Goal: Information Seeking & Learning: Compare options

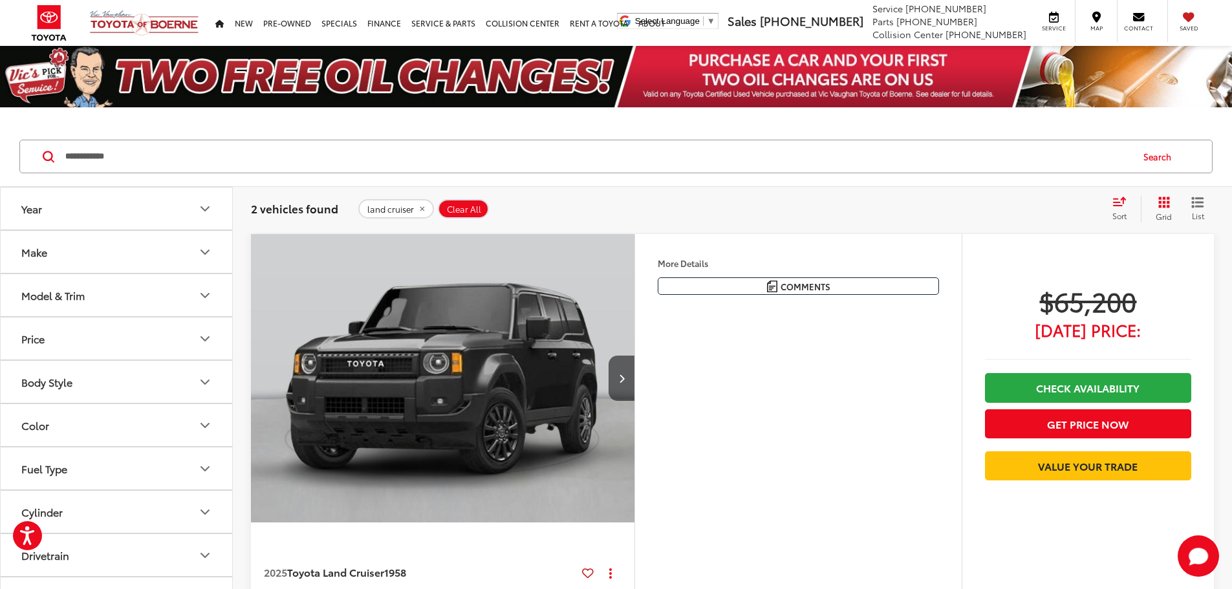
click at [423, 199] on button "land cruiser" at bounding box center [396, 208] width 76 height 19
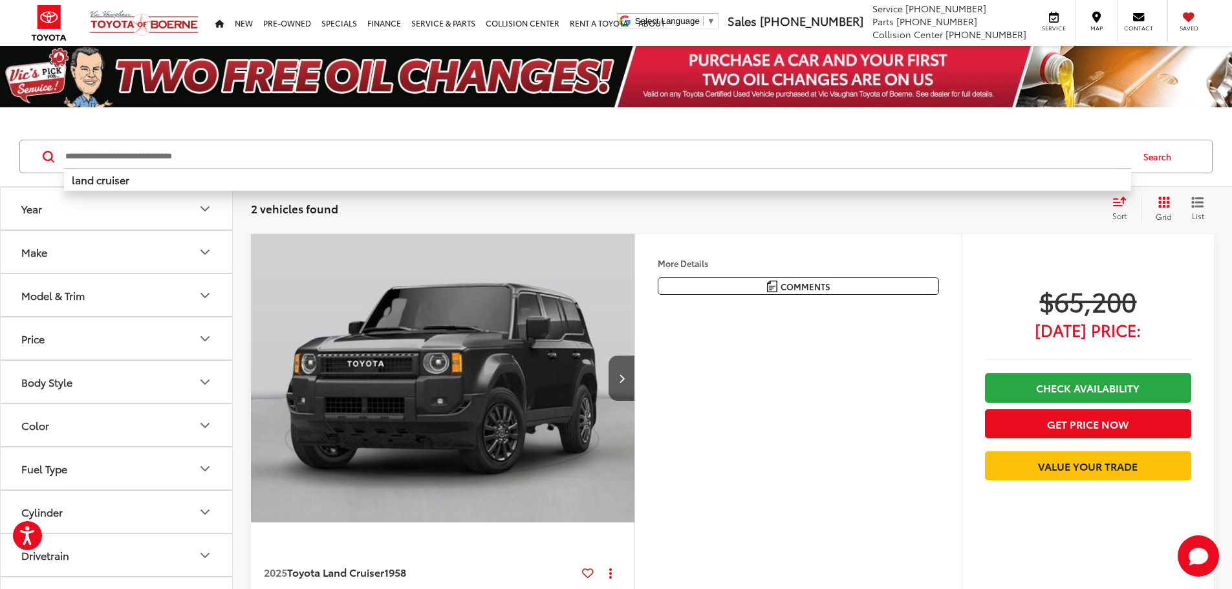
click at [374, 159] on input "Search by Make, Model, or Keyword" at bounding box center [597, 156] width 1067 height 31
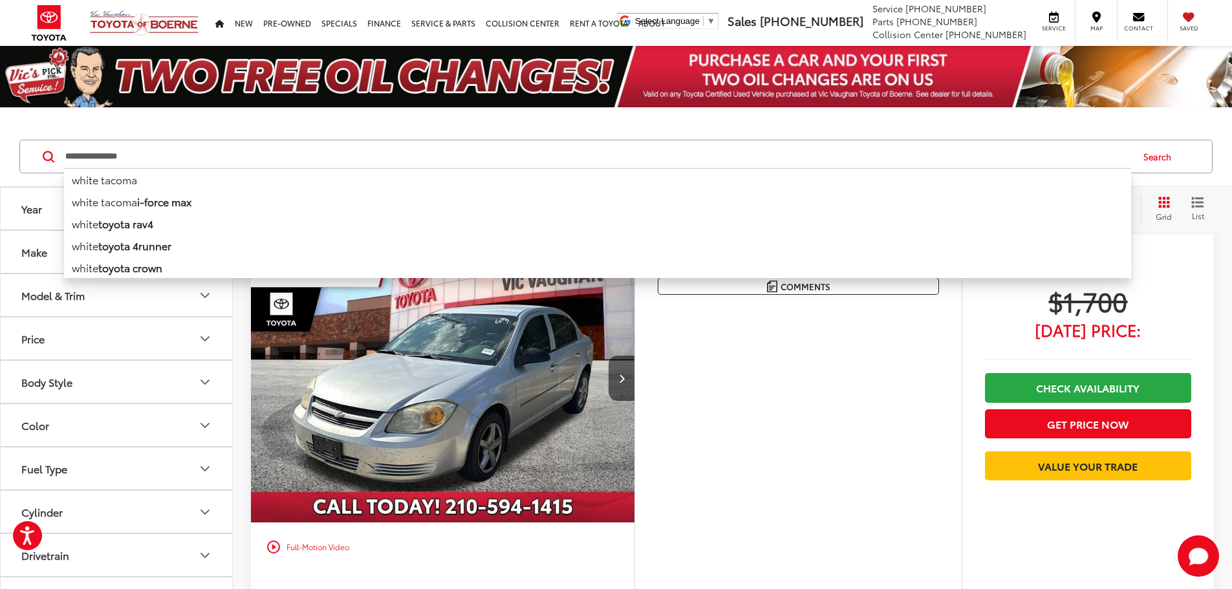
type input "**********"
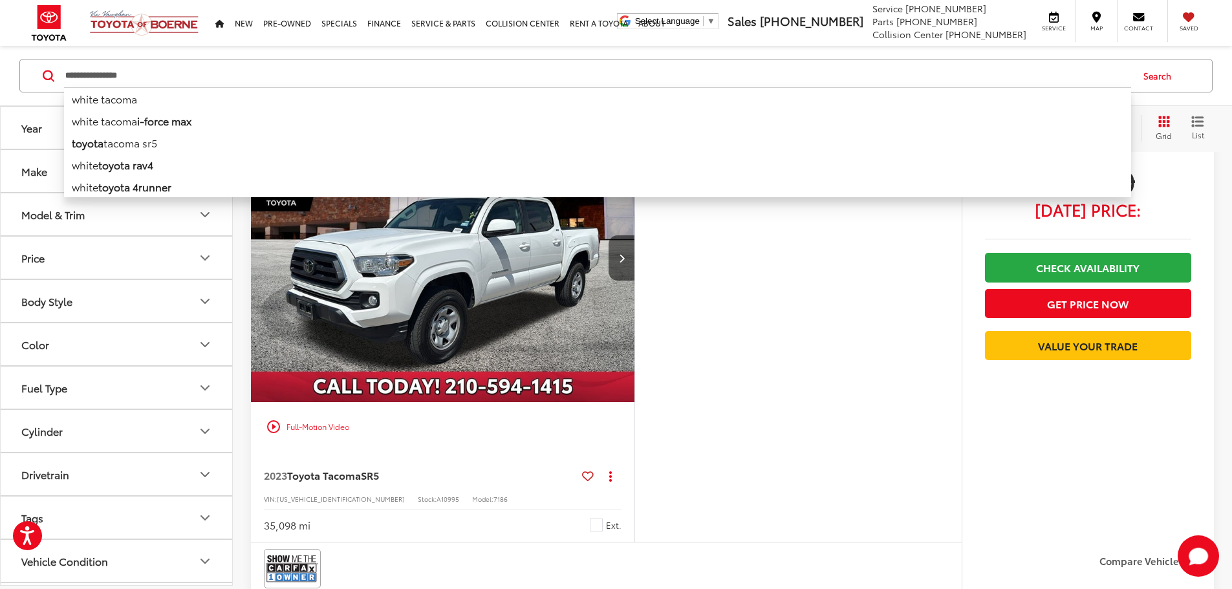
scroll to position [194, 0]
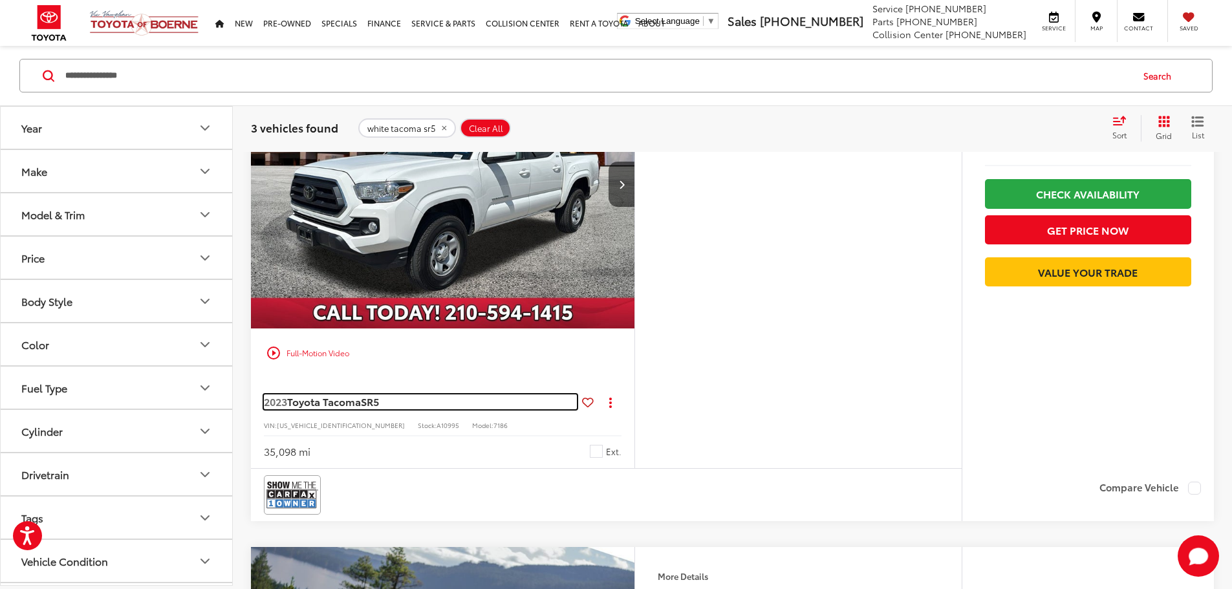
click at [270, 409] on span "2023" at bounding box center [275, 401] width 23 height 15
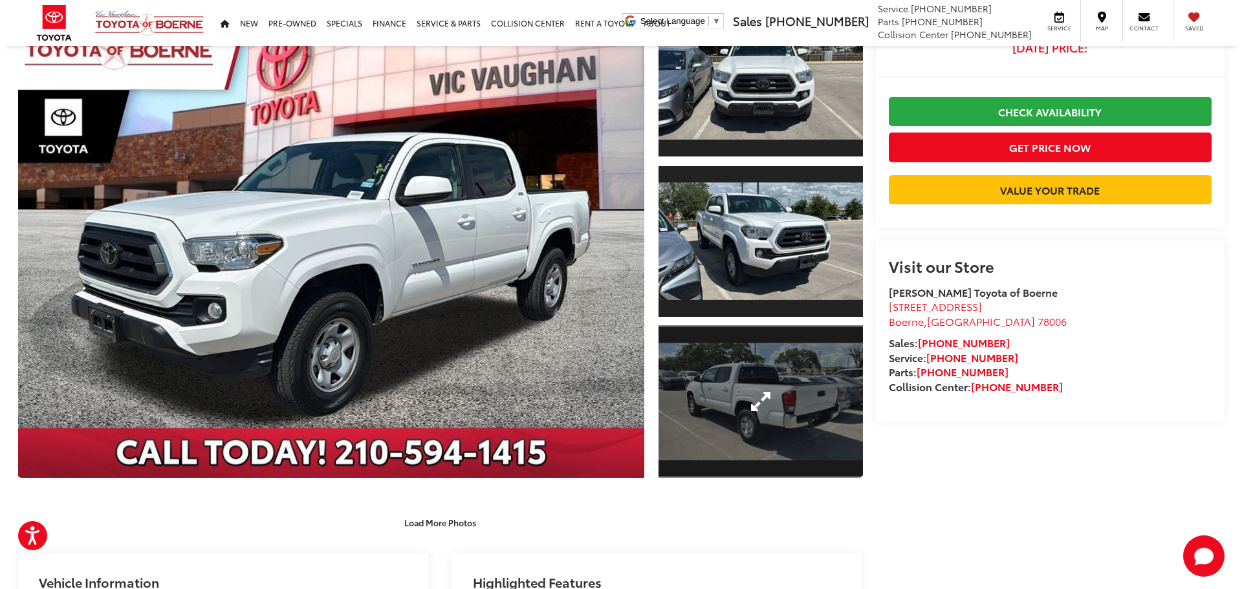
scroll to position [129, 0]
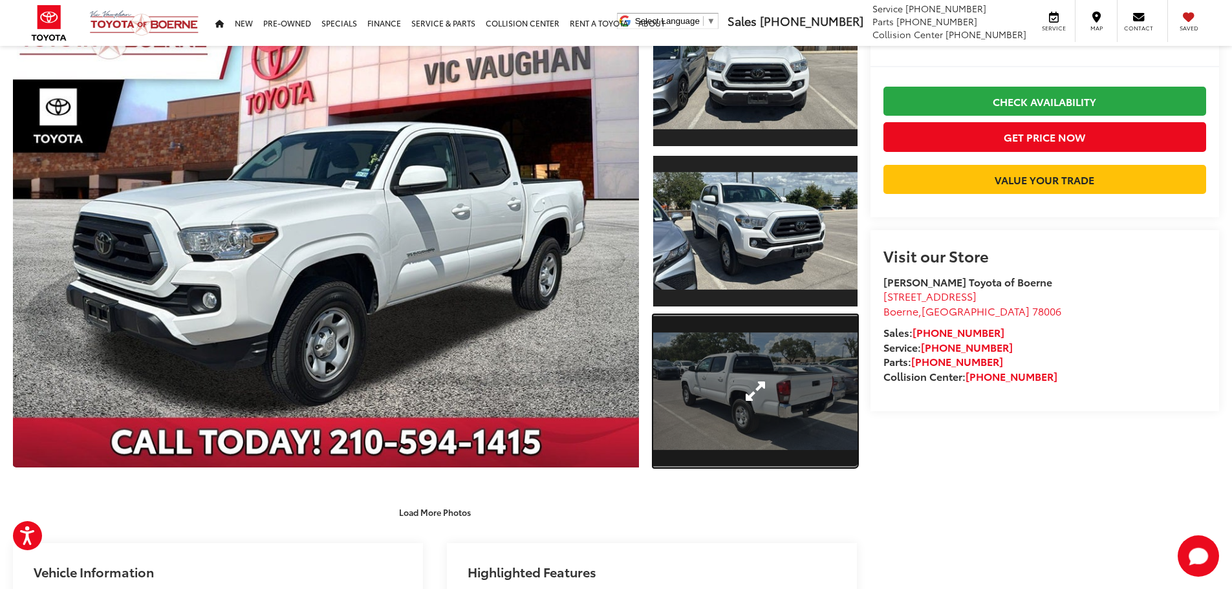
click at [713, 374] on link "Expand Photo 3" at bounding box center [755, 391] width 204 height 153
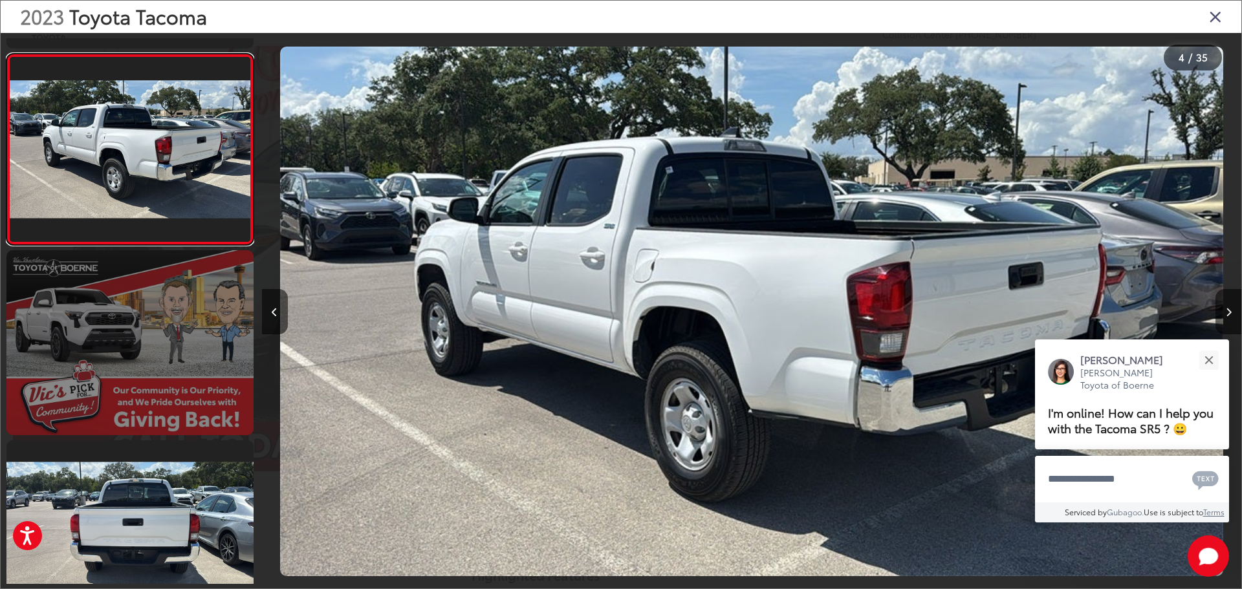
scroll to position [561, 0]
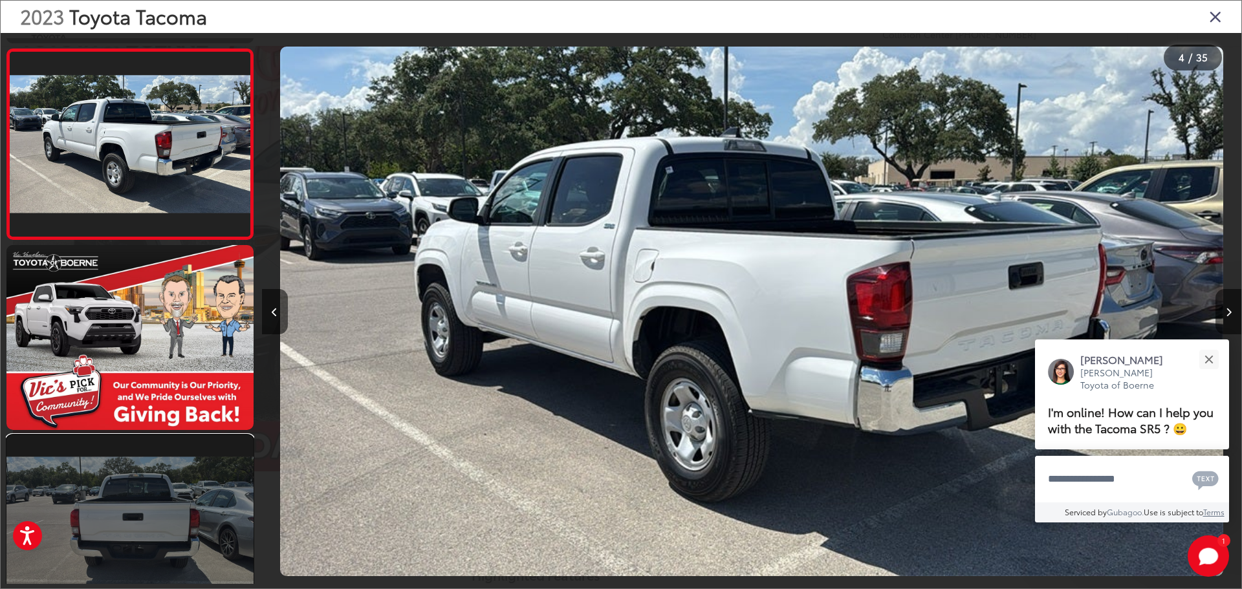
click at [214, 453] on link at bounding box center [129, 527] width 247 height 185
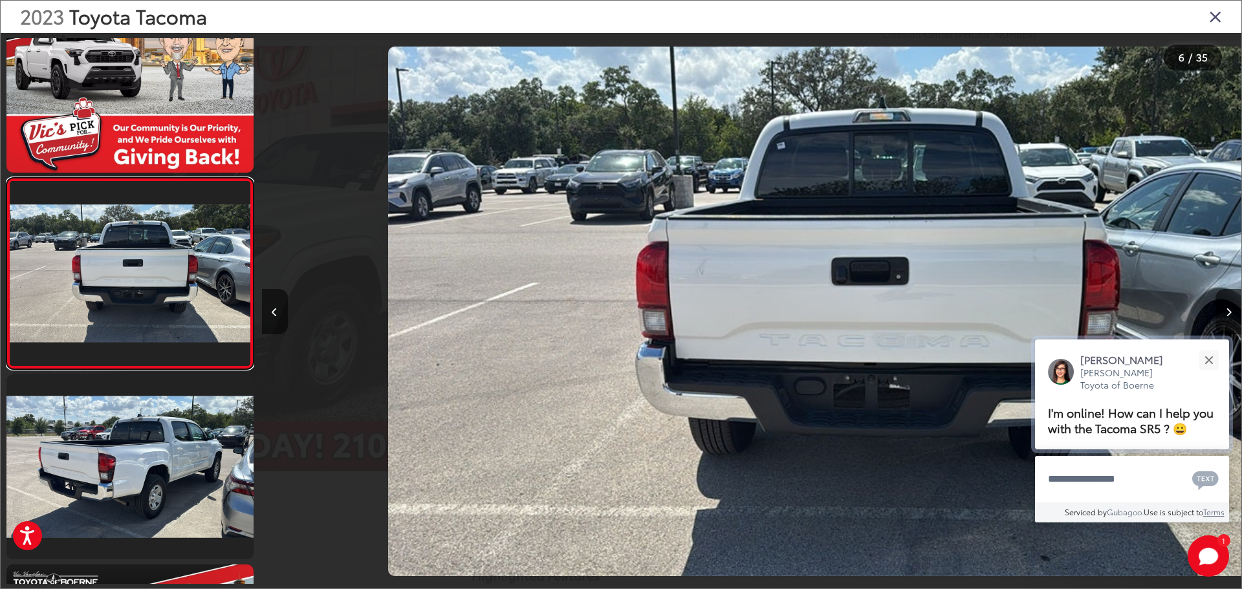
scroll to position [0, 4897]
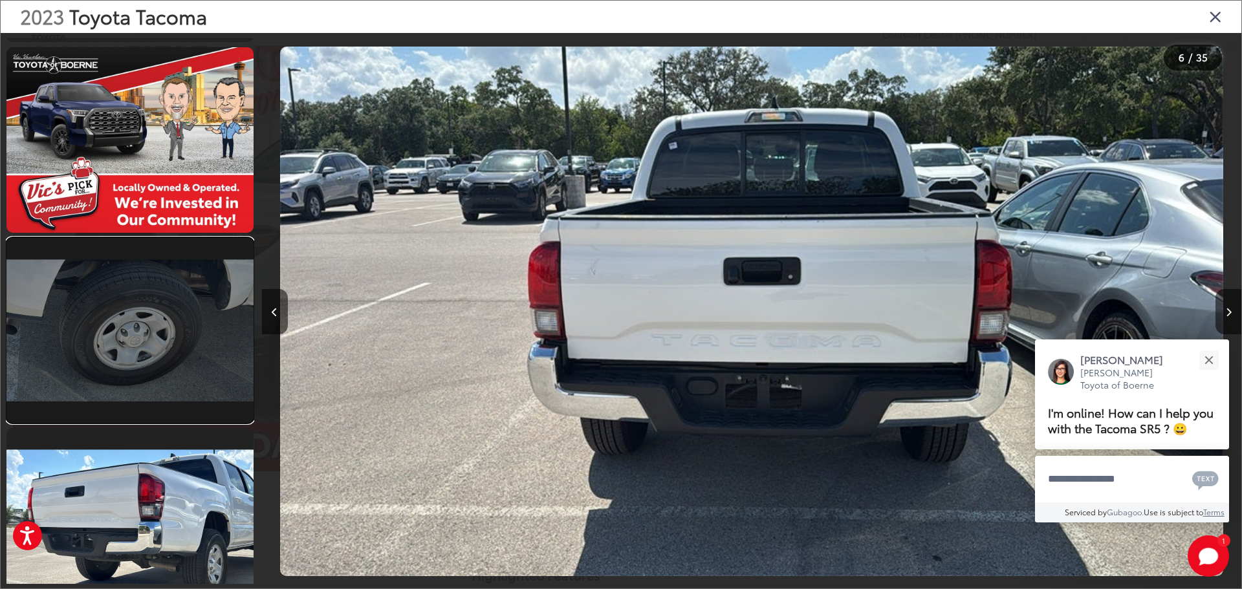
click at [209, 424] on div at bounding box center [130, 311] width 248 height 546
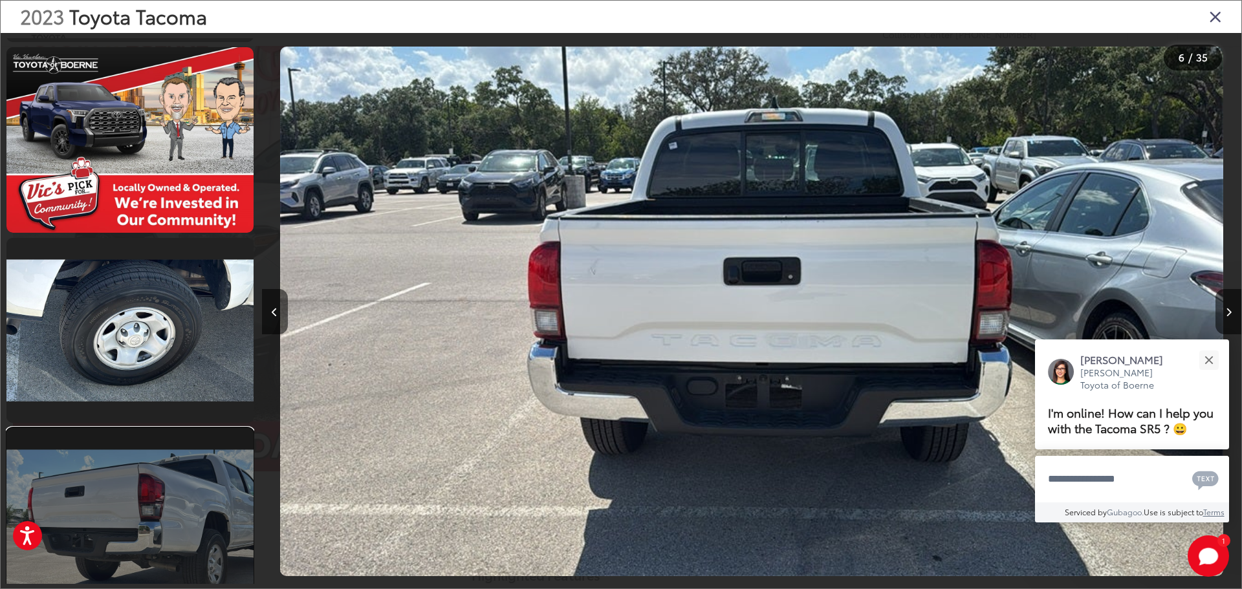
click at [177, 470] on link at bounding box center [129, 520] width 247 height 185
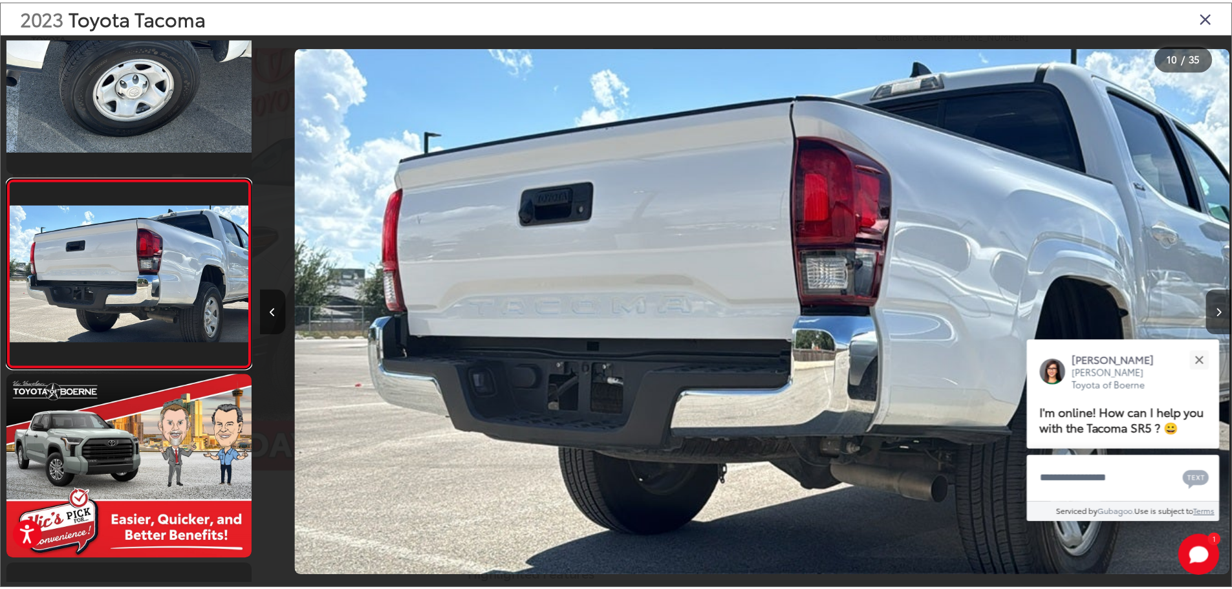
scroll to position [0, 8815]
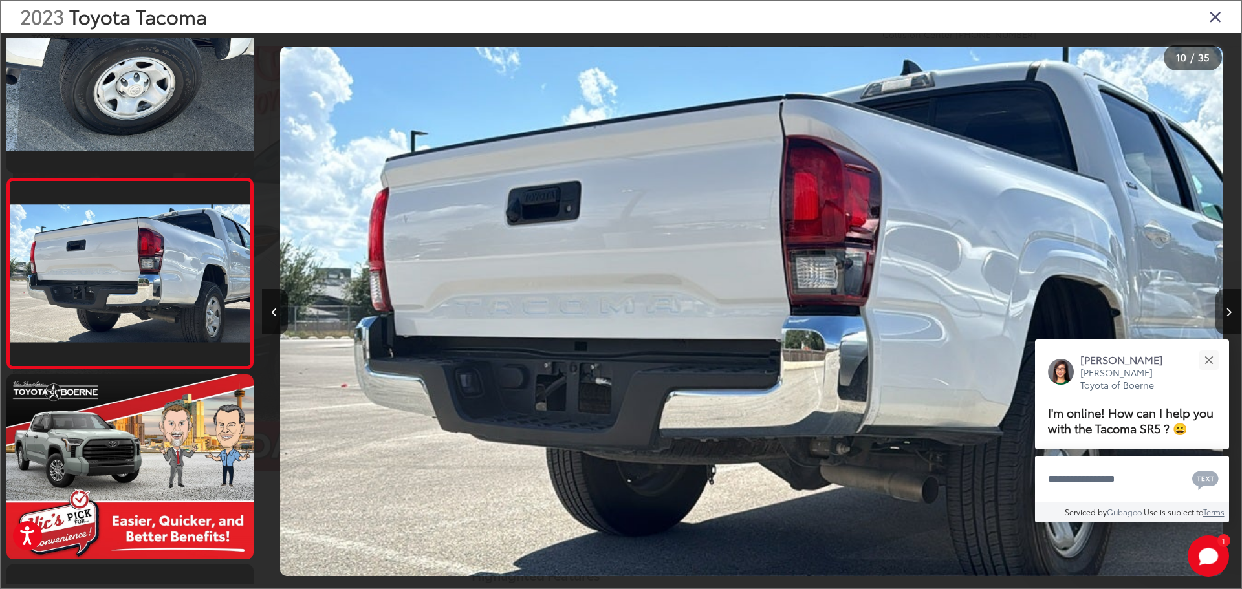
click at [1220, 7] on div "2023 Toyota Tacoma" at bounding box center [621, 17] width 1241 height 32
click at [1216, 17] on icon "Close gallery" at bounding box center [1215, 16] width 13 height 17
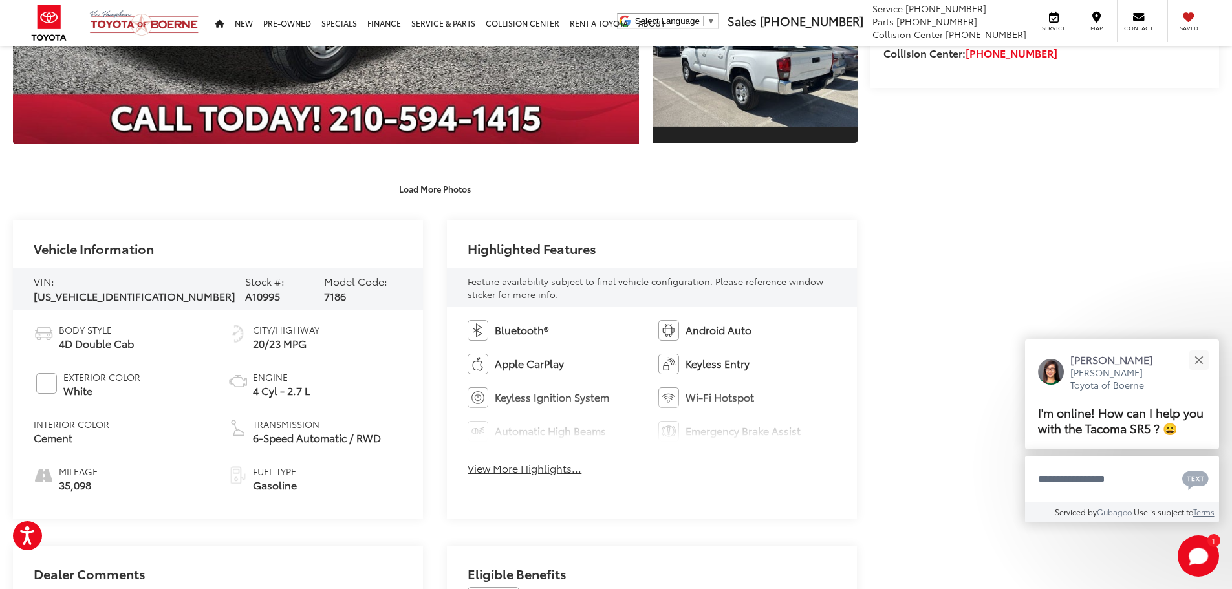
scroll to position [711, 0]
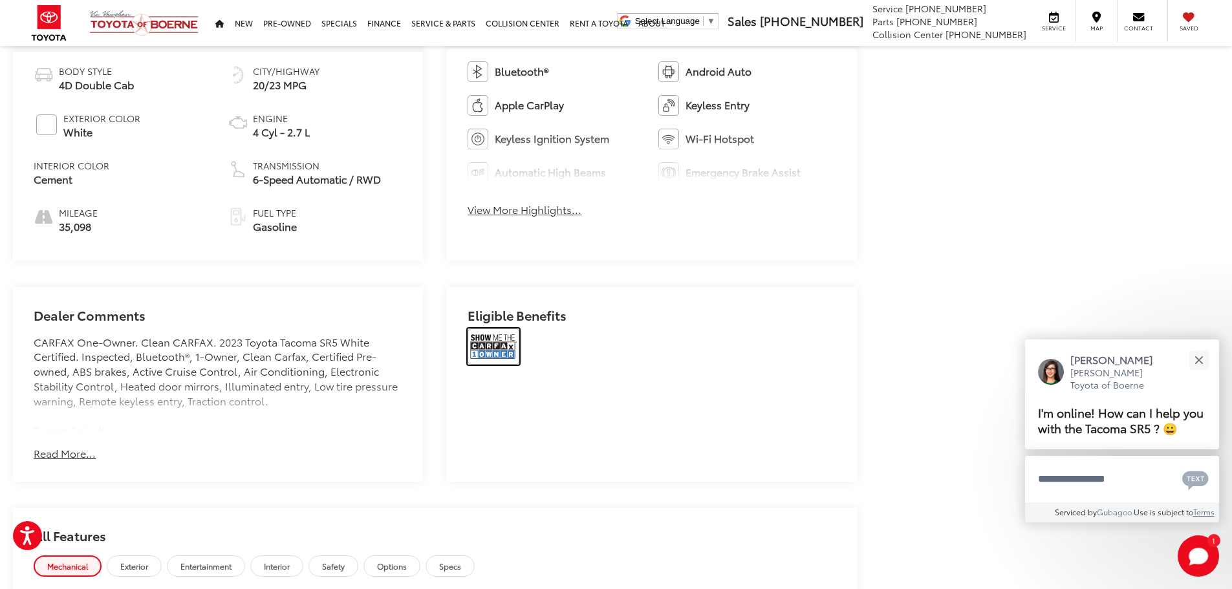
click at [503, 357] on img at bounding box center [494, 347] width 52 height 36
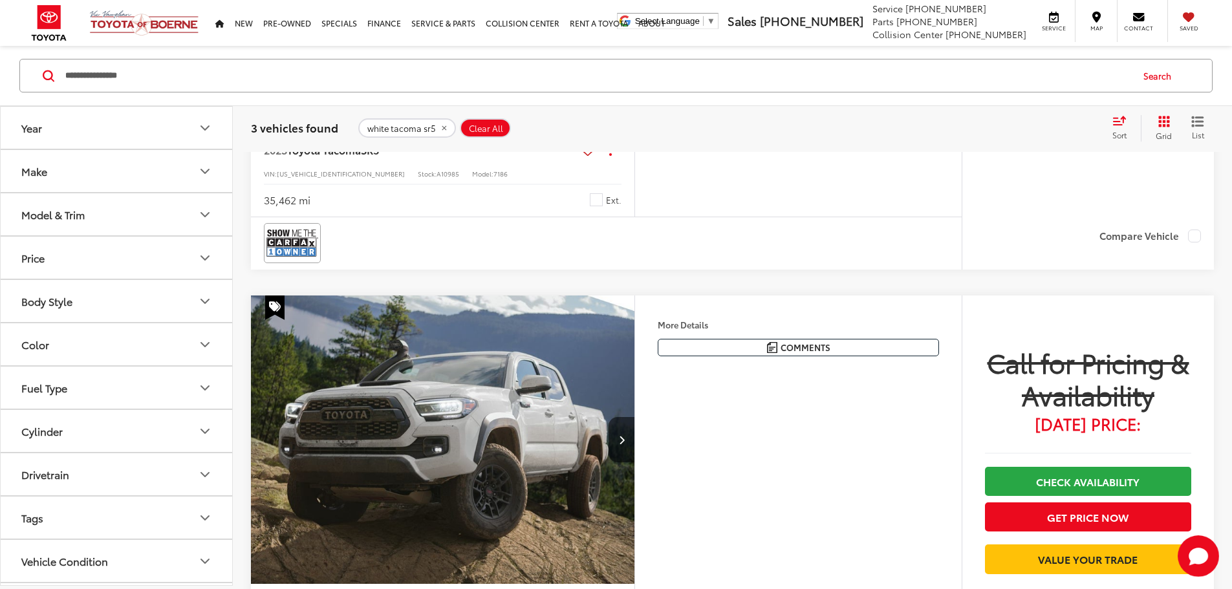
scroll to position [880, 0]
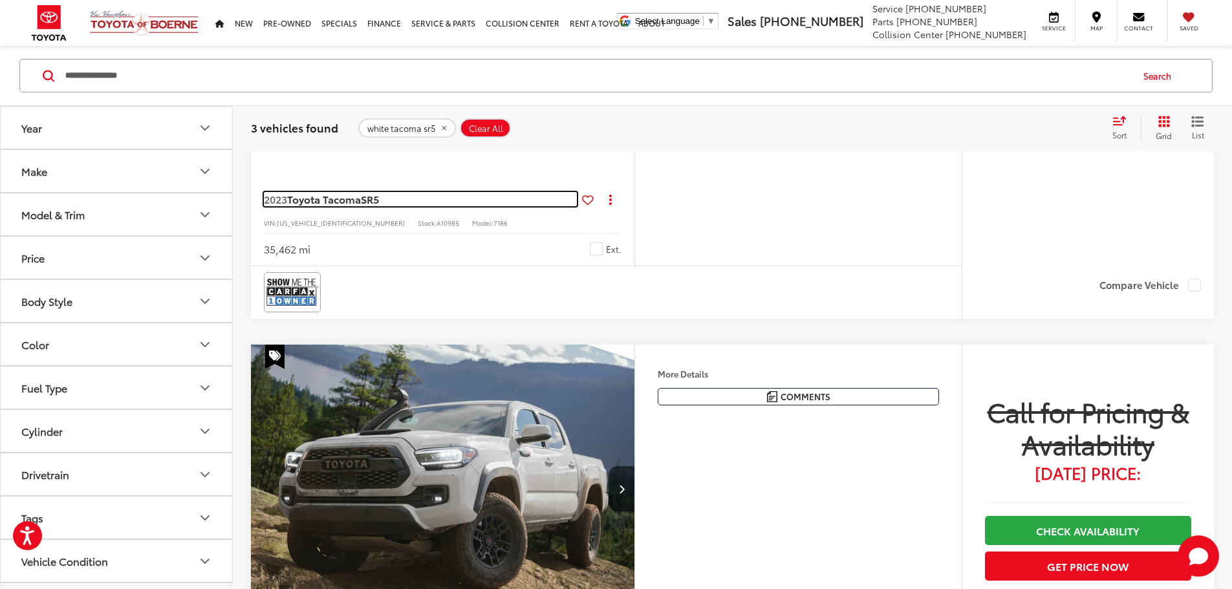
click at [379, 206] on span "SR5" at bounding box center [370, 198] width 18 height 15
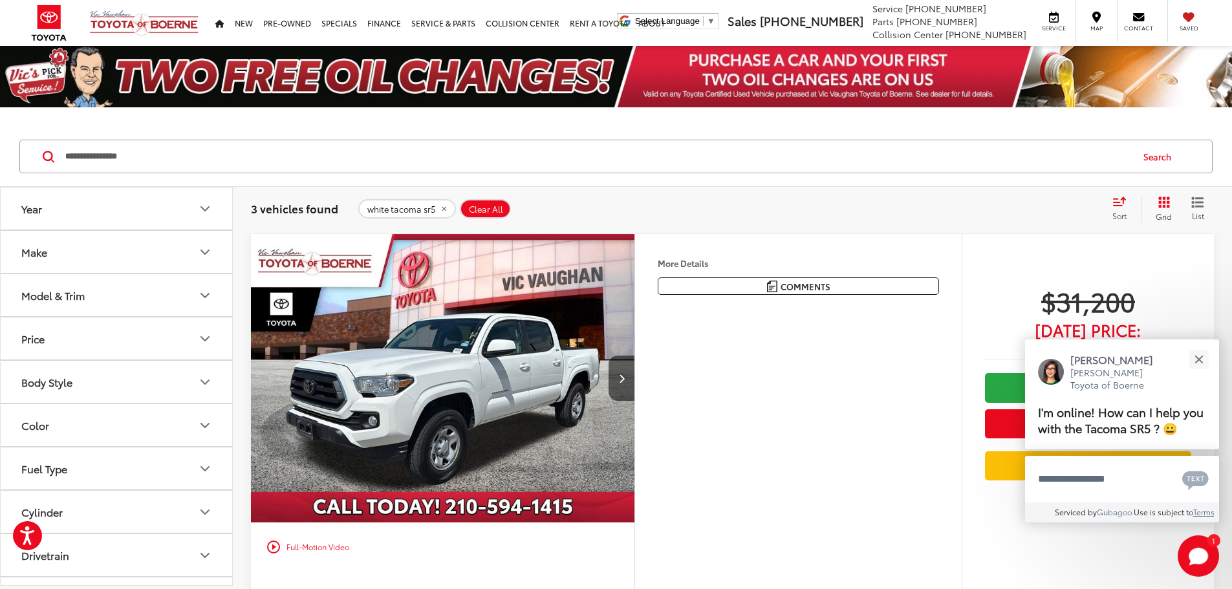
drag, startPoint x: 87, startPoint y: 156, endPoint x: 0, endPoint y: 164, distance: 87.7
click at [0, 164] on div "**********" at bounding box center [616, 157] width 1232 height 60
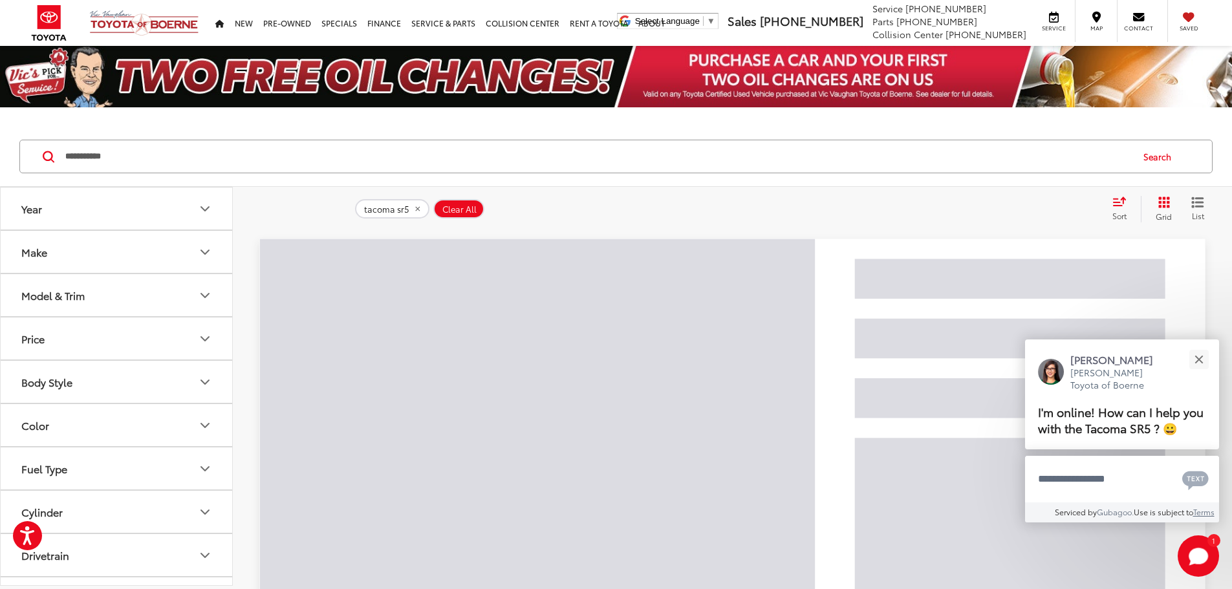
click at [1167, 159] on button "Search" at bounding box center [1160, 156] width 59 height 32
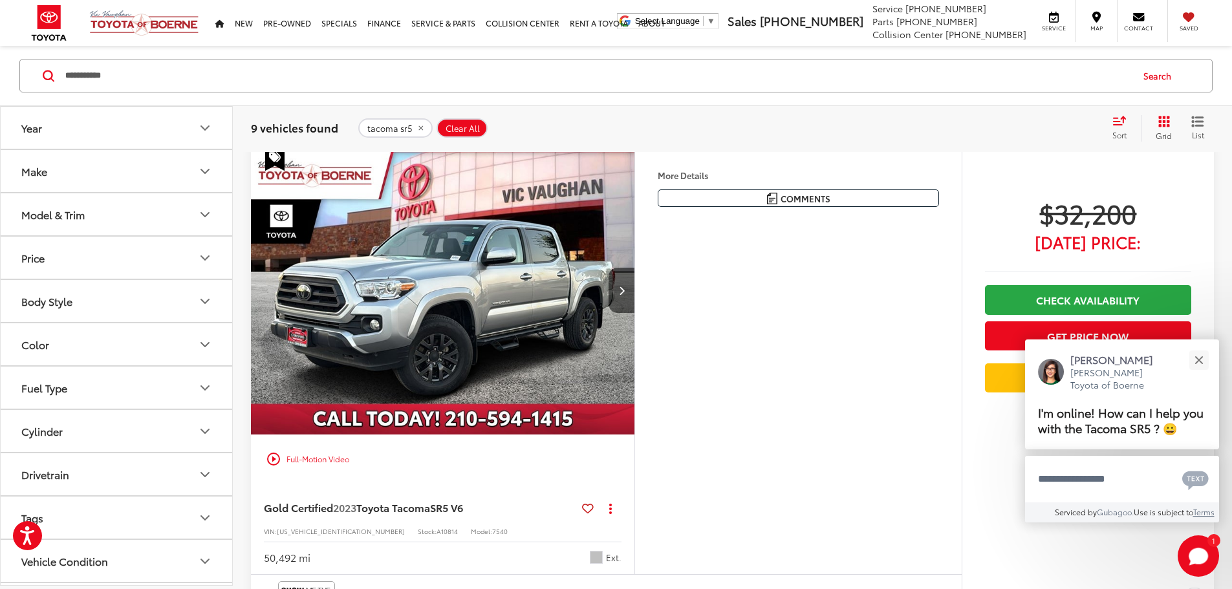
scroll to position [2119, 0]
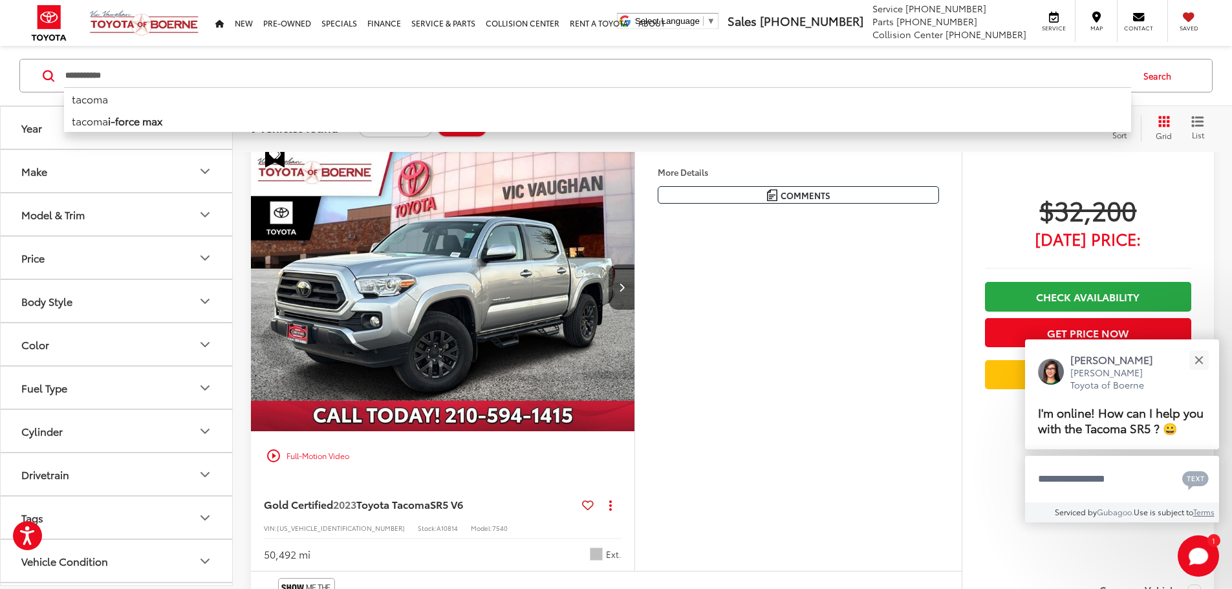
drag, startPoint x: 186, startPoint y: 73, endPoint x: 97, endPoint y: 76, distance: 89.3
click at [97, 76] on input "**********" at bounding box center [597, 75] width 1067 height 31
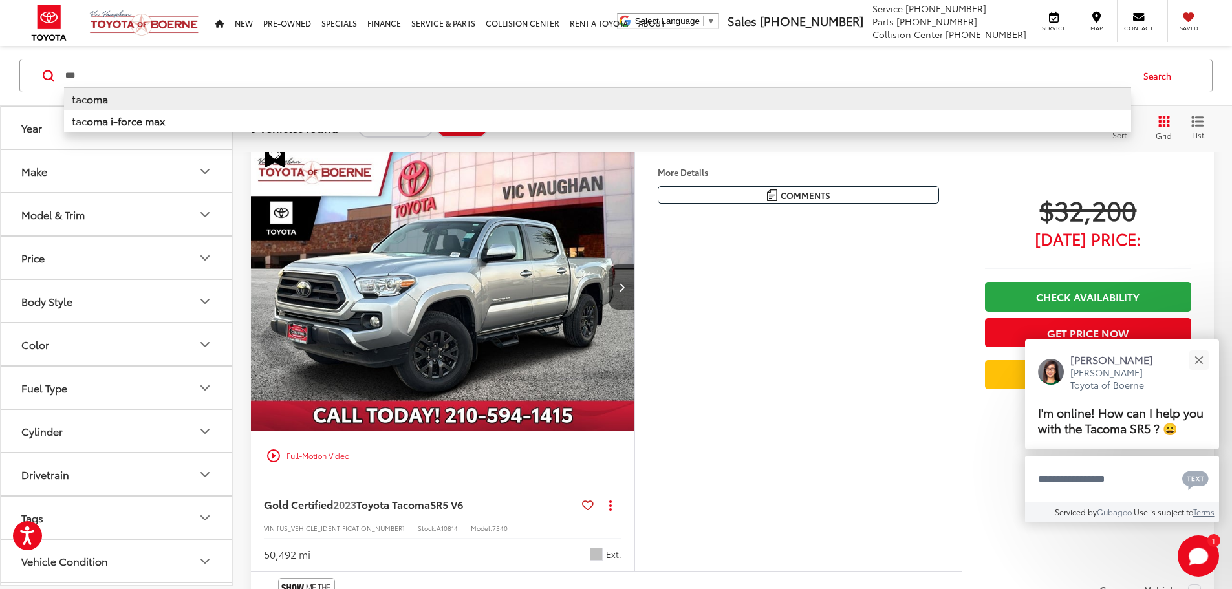
type input "*"
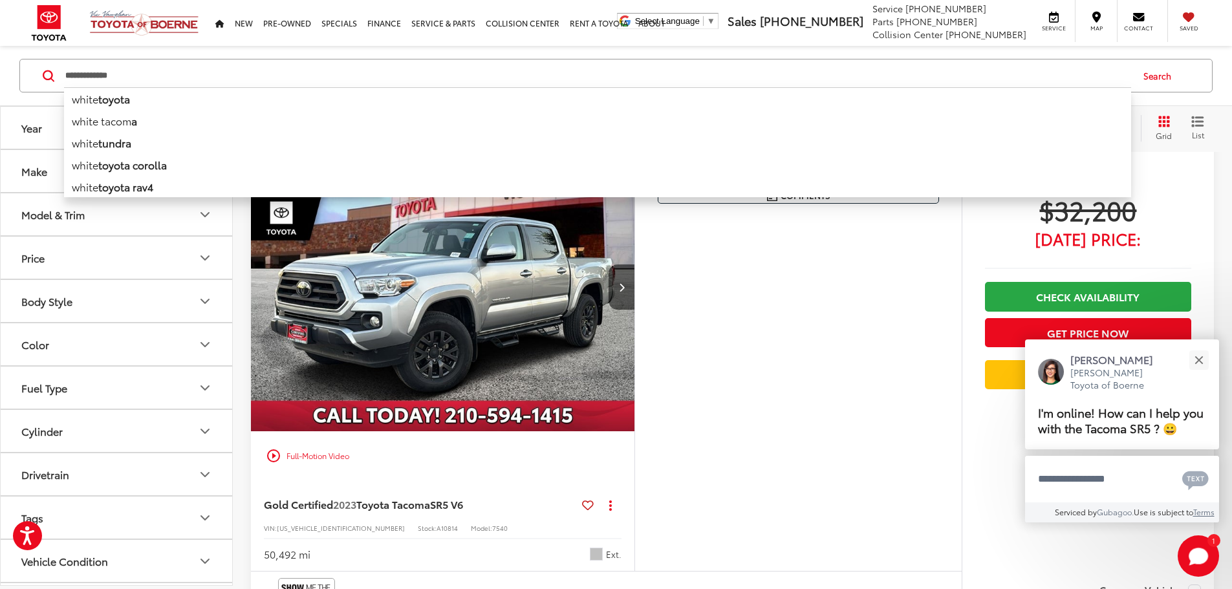
type input "**********"
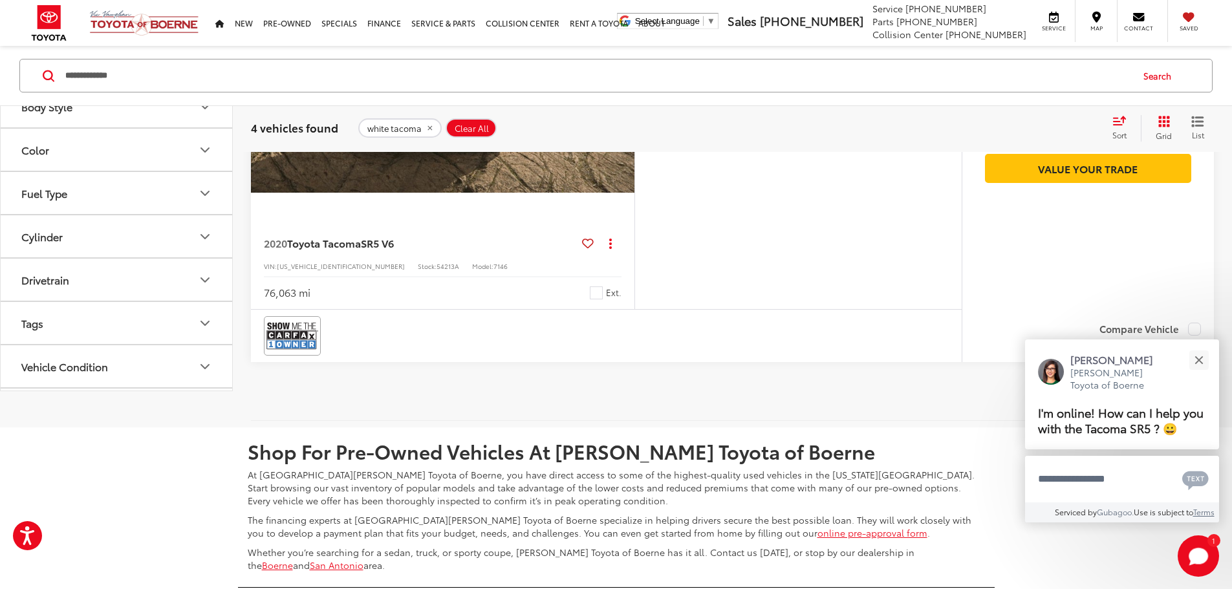
scroll to position [2151, 0]
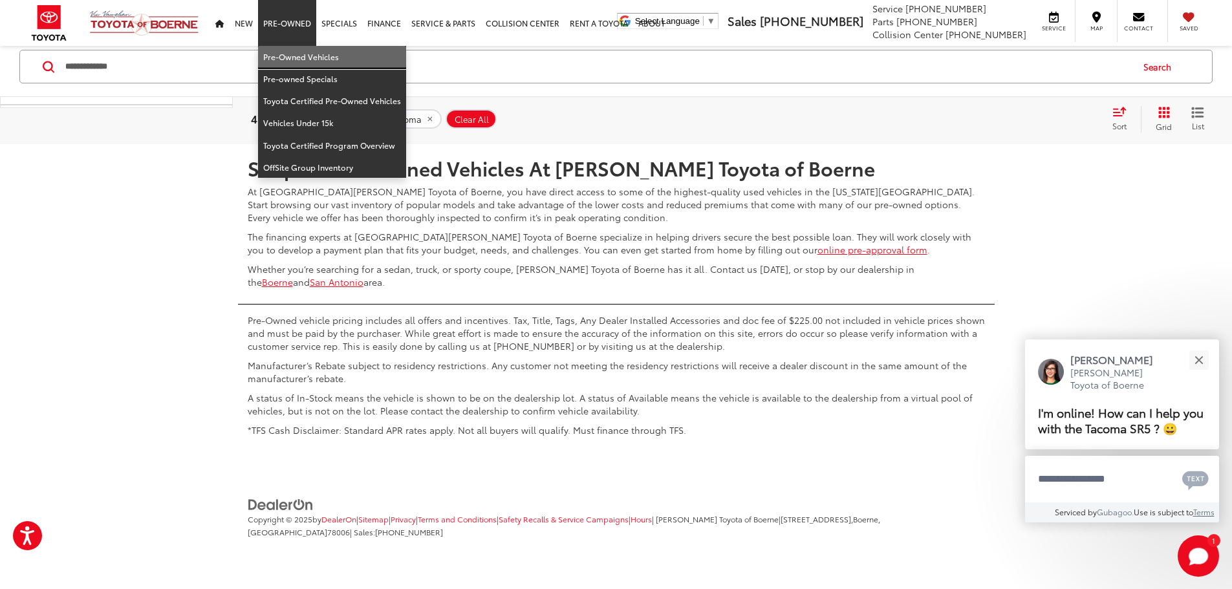
click at [296, 52] on link "Pre-Owned Vehicles" at bounding box center [332, 57] width 148 height 22
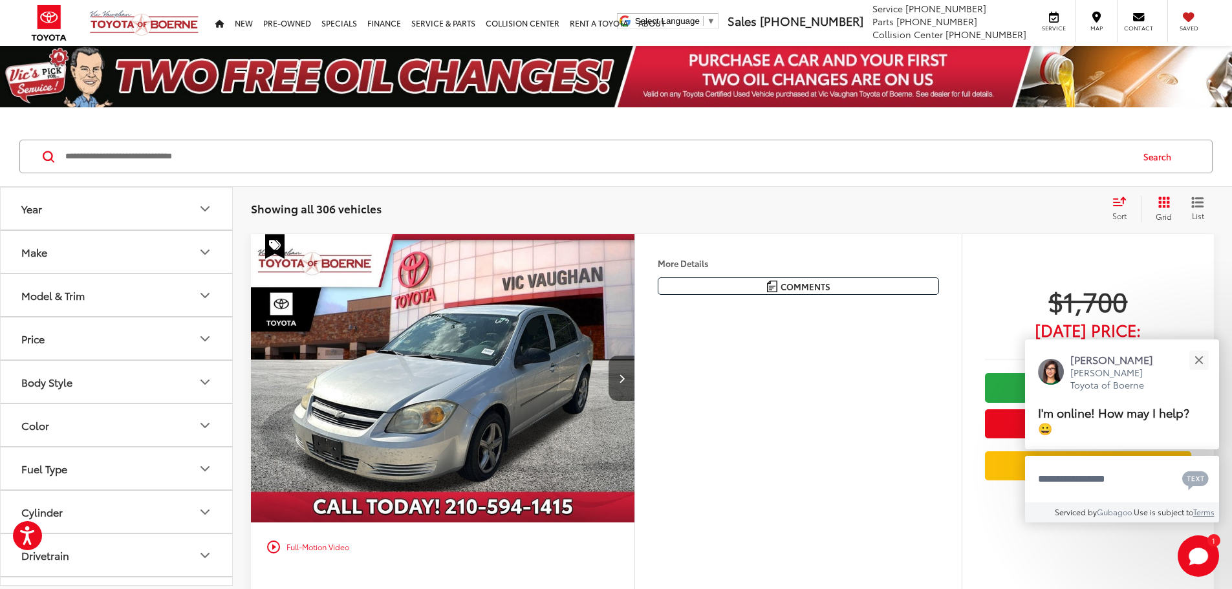
click at [101, 159] on input "Search by Make, Model, or Keyword" at bounding box center [597, 156] width 1067 height 31
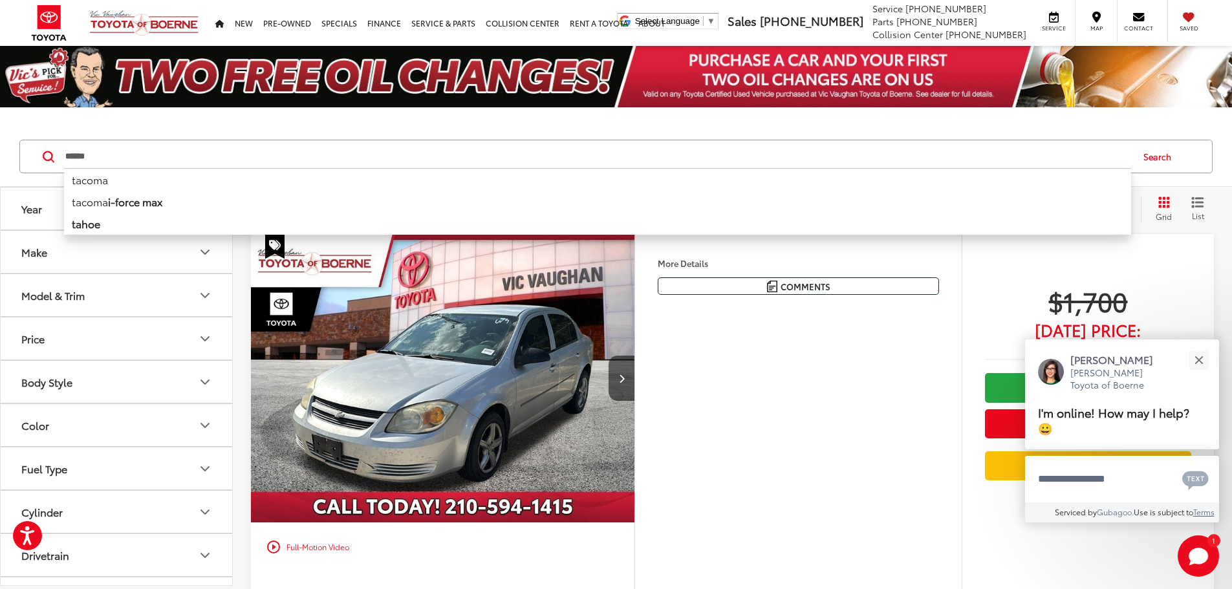
type input "******"
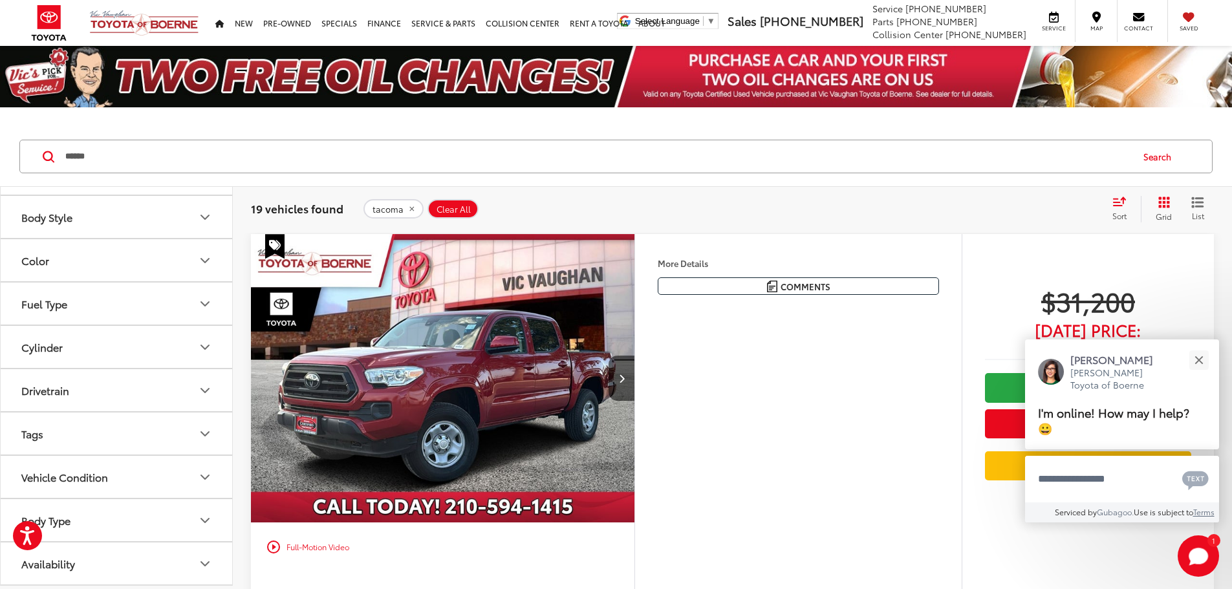
scroll to position [100, 0]
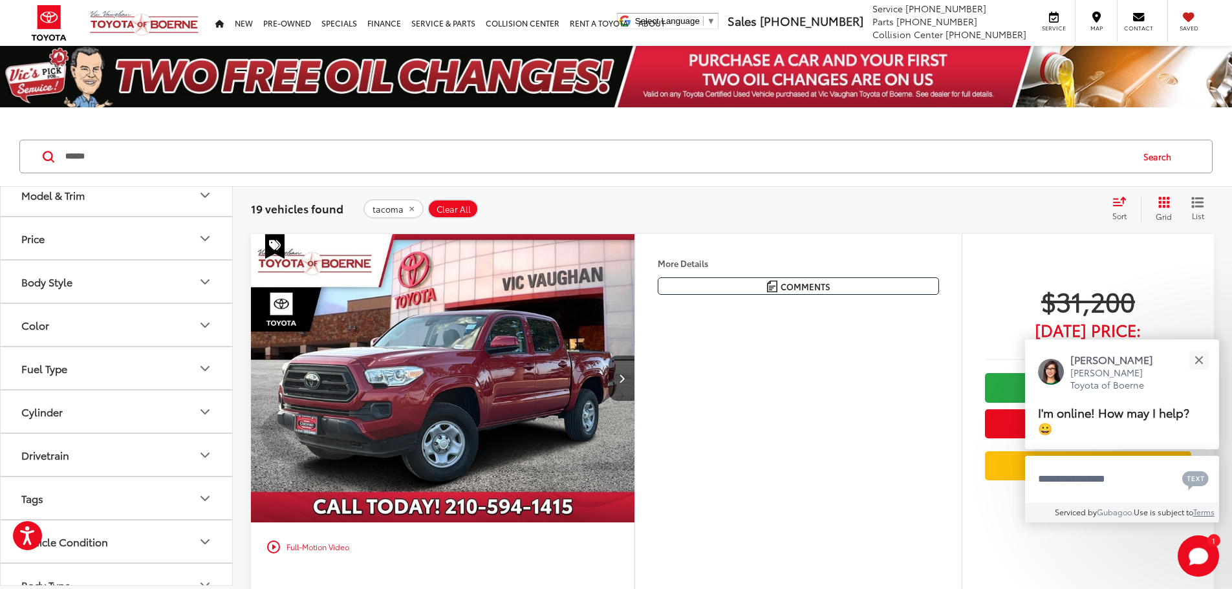
click at [175, 396] on button "Cylinder" at bounding box center [117, 412] width 233 height 42
click at [19, 464] on label "6 (8)" at bounding box center [35, 464] width 38 height 21
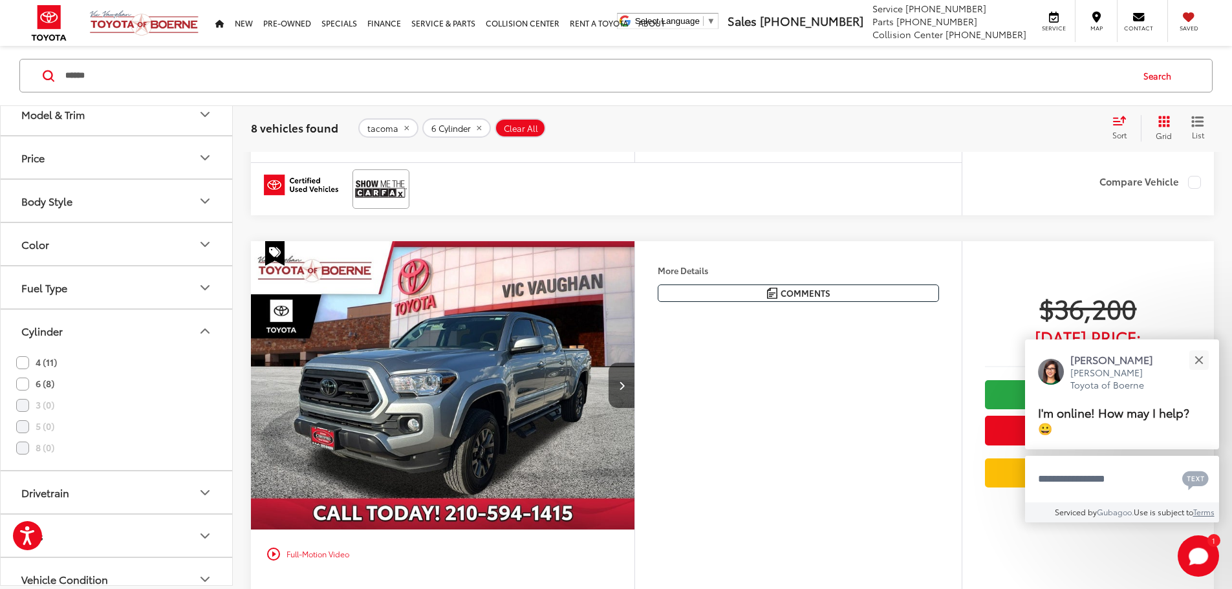
scroll to position [2393, 0]
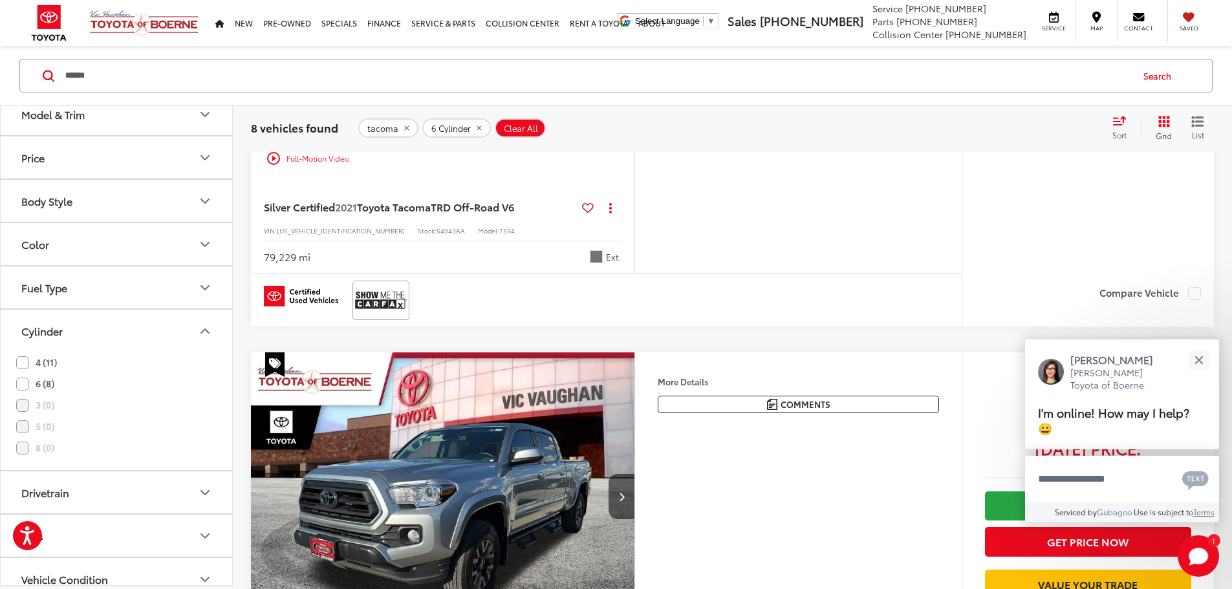
drag, startPoint x: 473, startPoint y: 126, endPoint x: 464, endPoint y: 127, distance: 8.4
click at [475, 126] on icon "remove 6" at bounding box center [479, 128] width 8 height 8
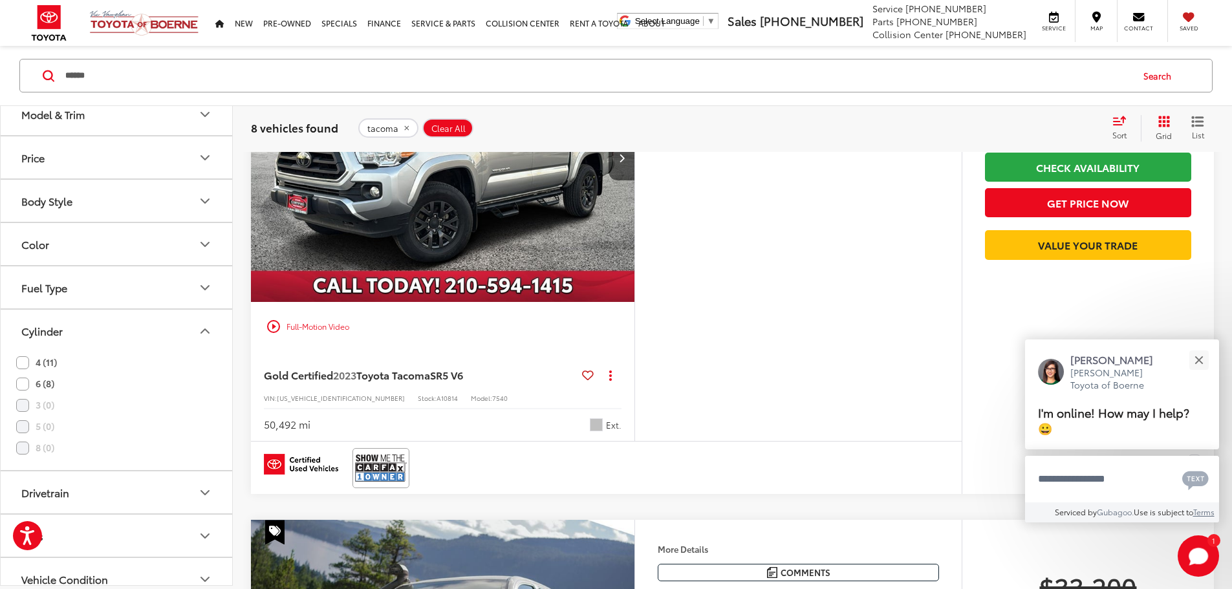
click at [391, 125] on span "tacoma" at bounding box center [382, 128] width 31 height 10
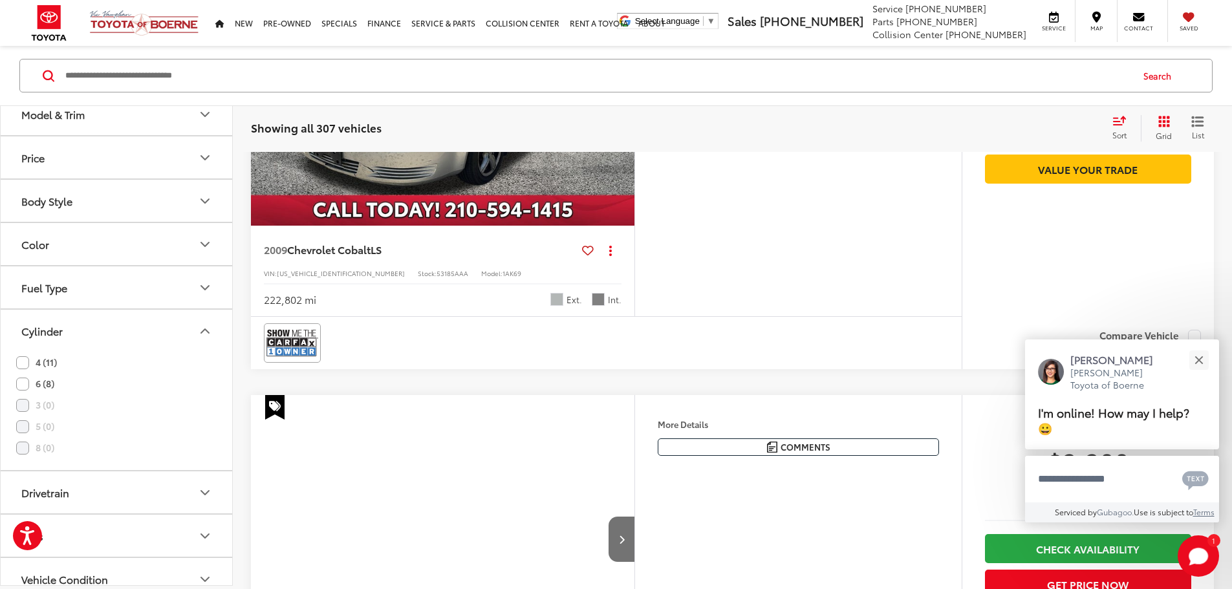
scroll to position [81, 0]
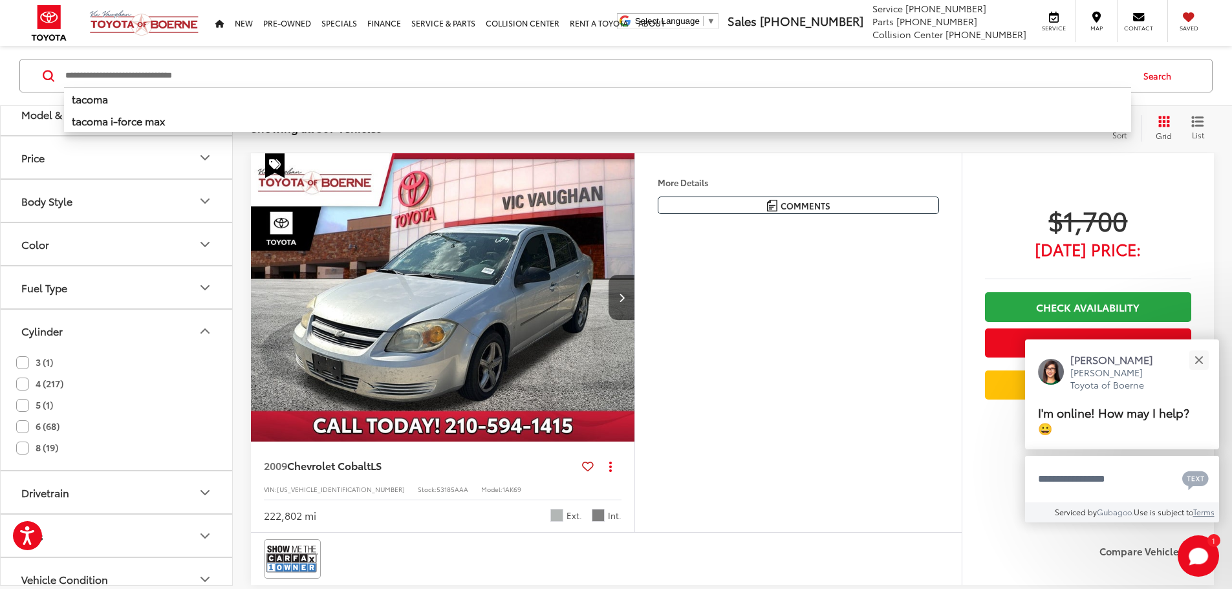
click at [367, 78] on input "Search by Make, Model, or Keyword" at bounding box center [597, 75] width 1067 height 31
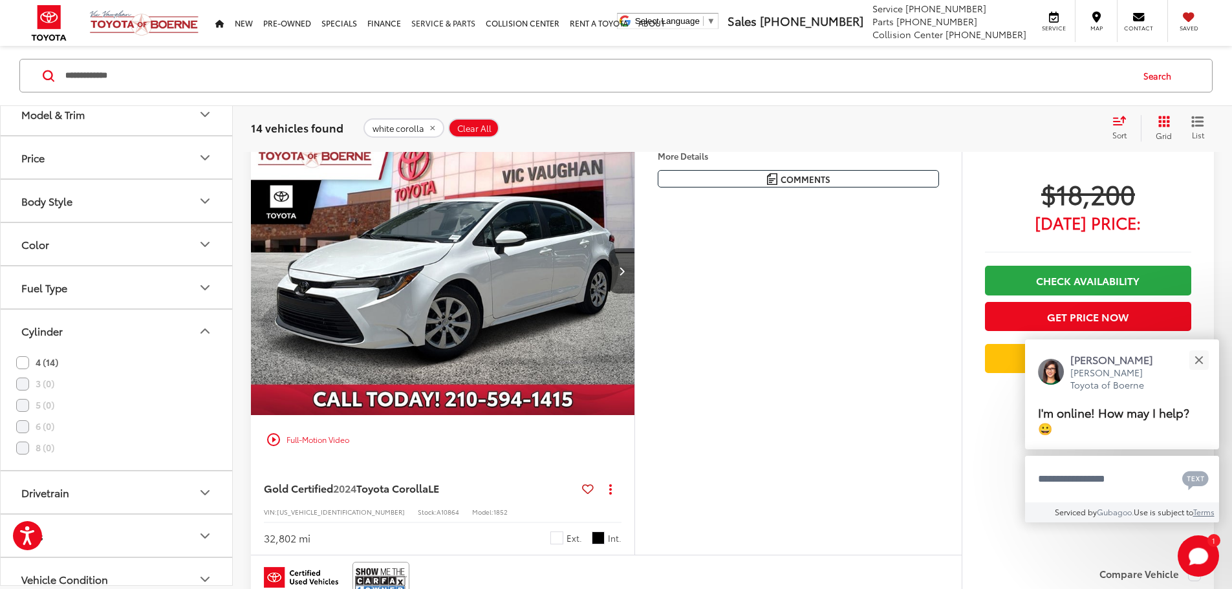
scroll to position [104, 0]
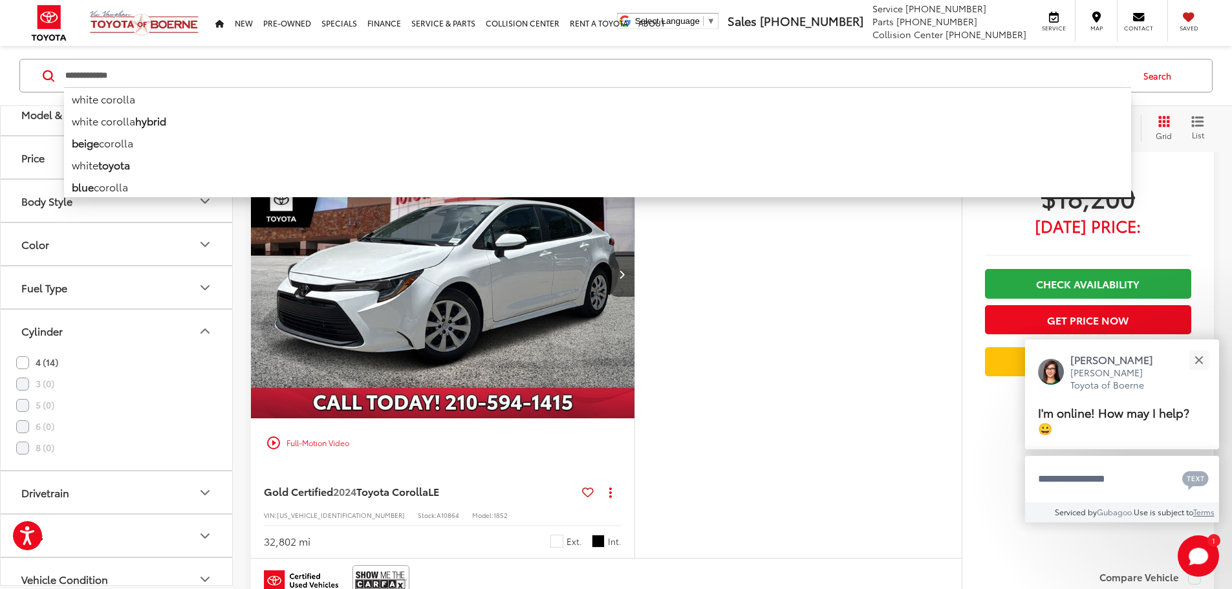
drag, startPoint x: 130, startPoint y: 75, endPoint x: 0, endPoint y: 84, distance: 130.3
click at [0, 84] on div "**********" at bounding box center [616, 76] width 1232 height 60
type input "**********"
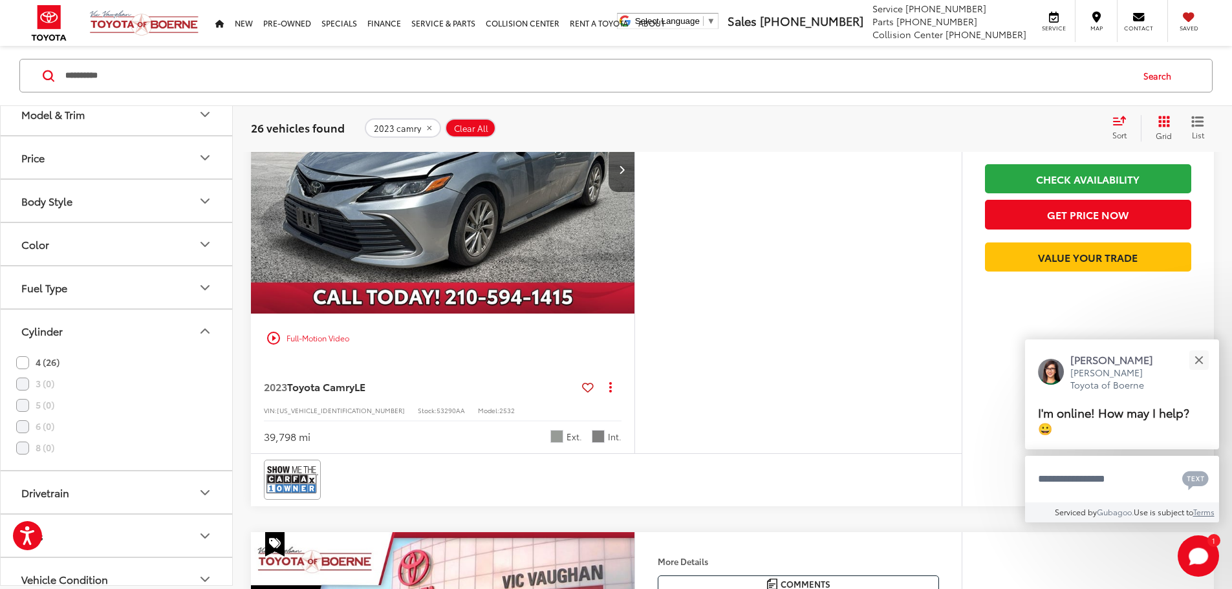
scroll to position [792, 0]
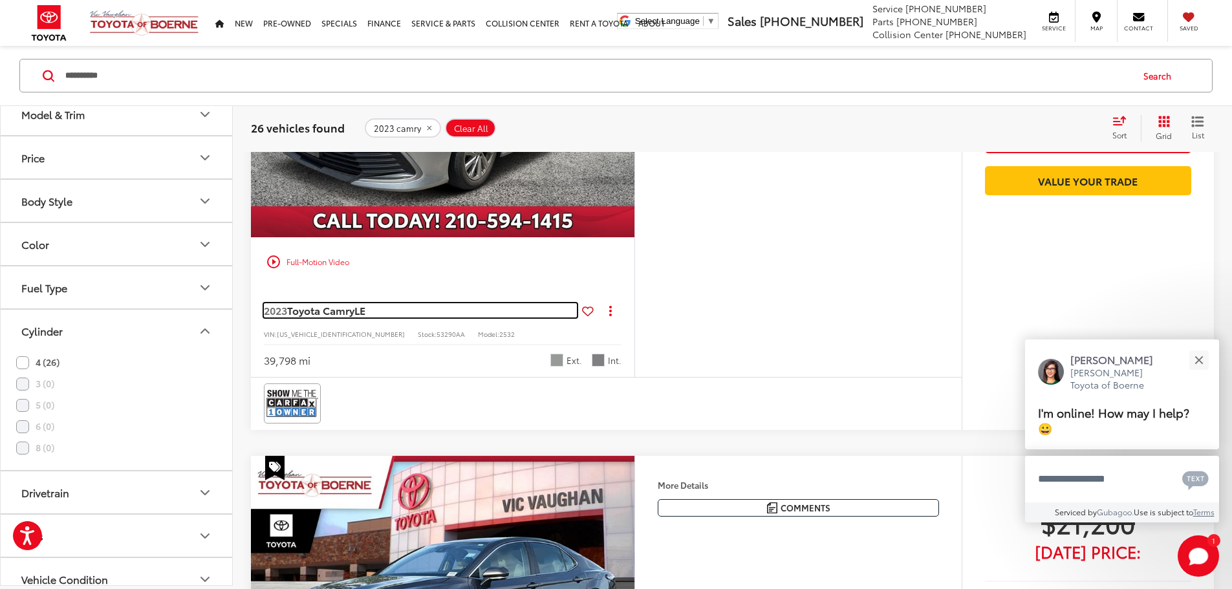
click at [327, 318] on span "Toyota Camry" at bounding box center [320, 310] width 67 height 15
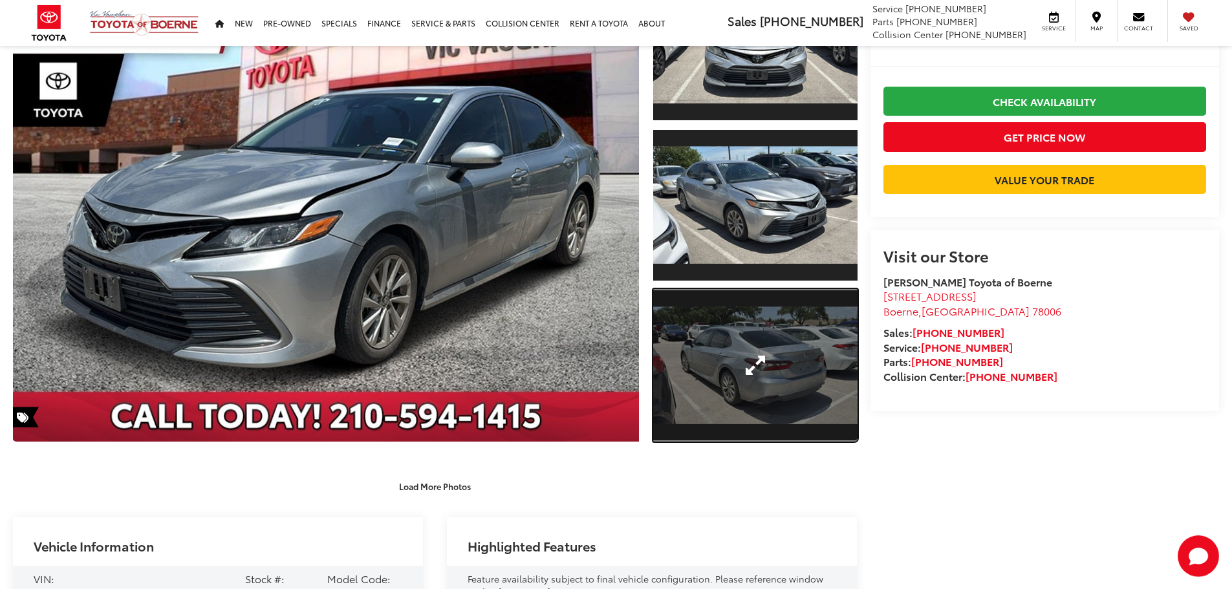
click at [719, 376] on link "Expand Photo 3" at bounding box center [755, 365] width 204 height 153
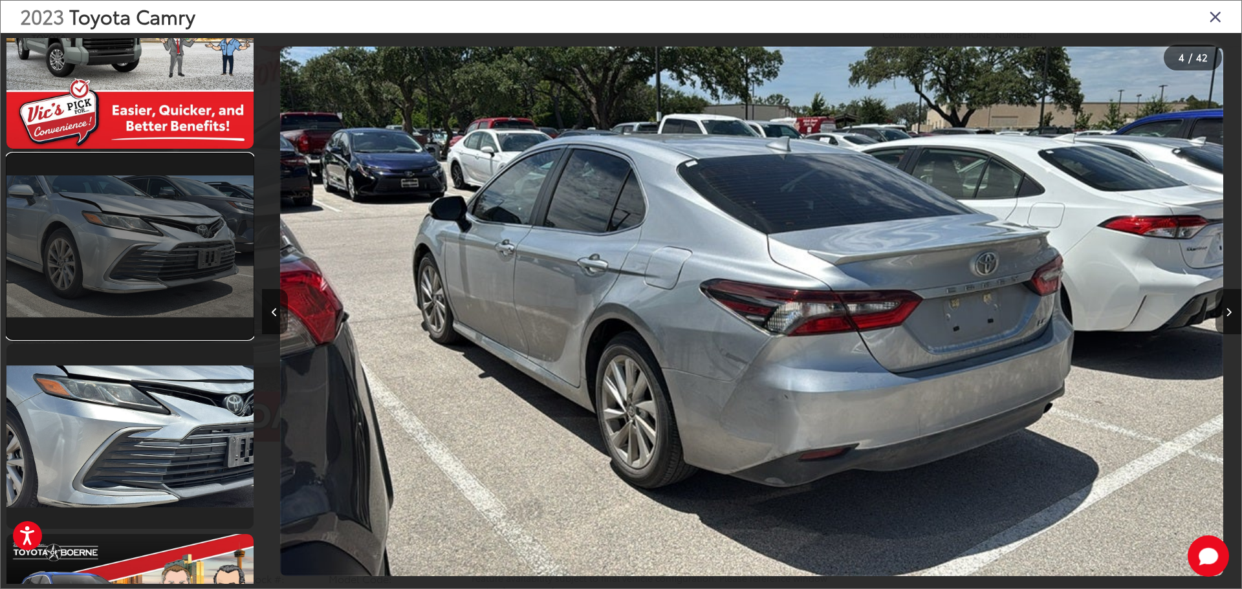
click at [195, 296] on link at bounding box center [129, 246] width 247 height 185
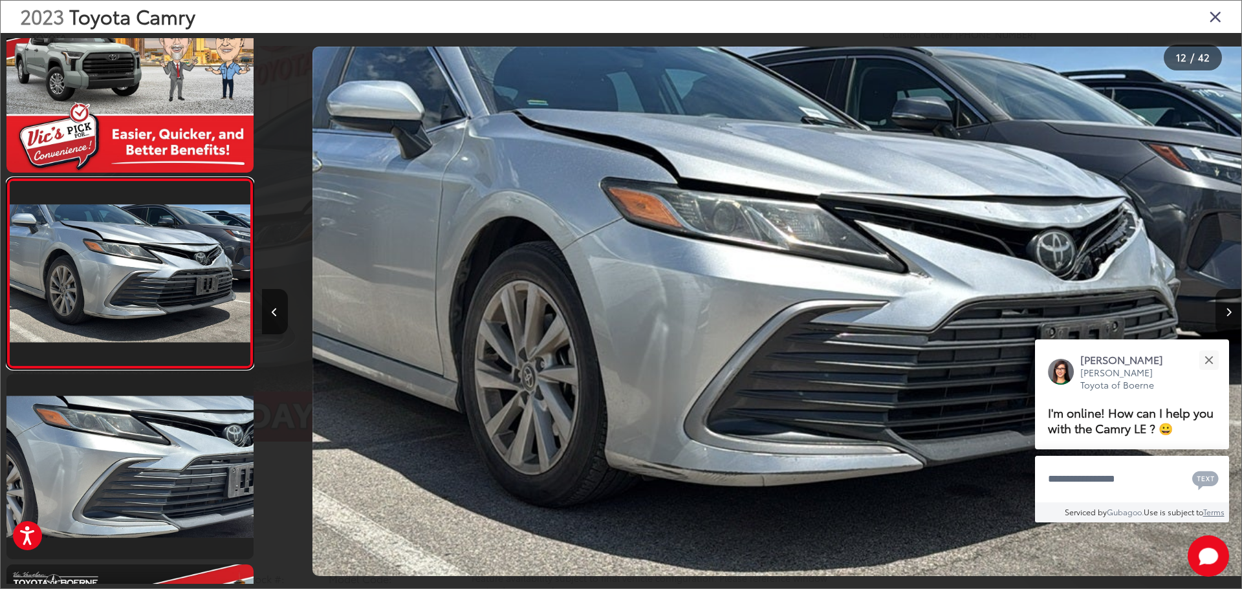
scroll to position [0, 10774]
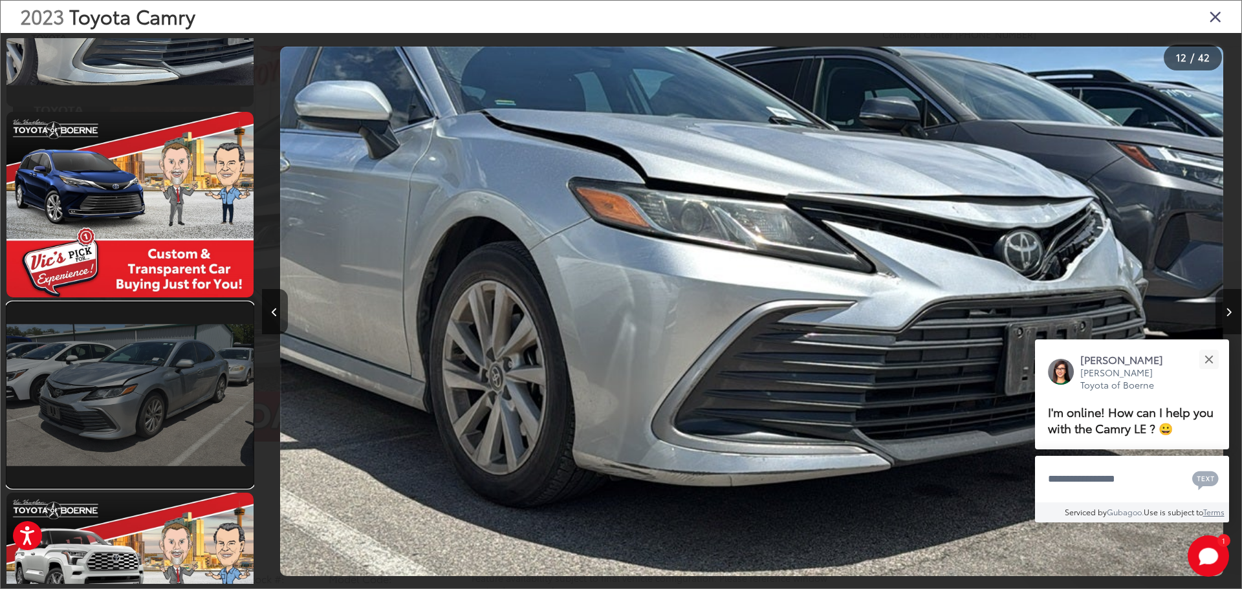
click at [133, 378] on link at bounding box center [129, 395] width 247 height 185
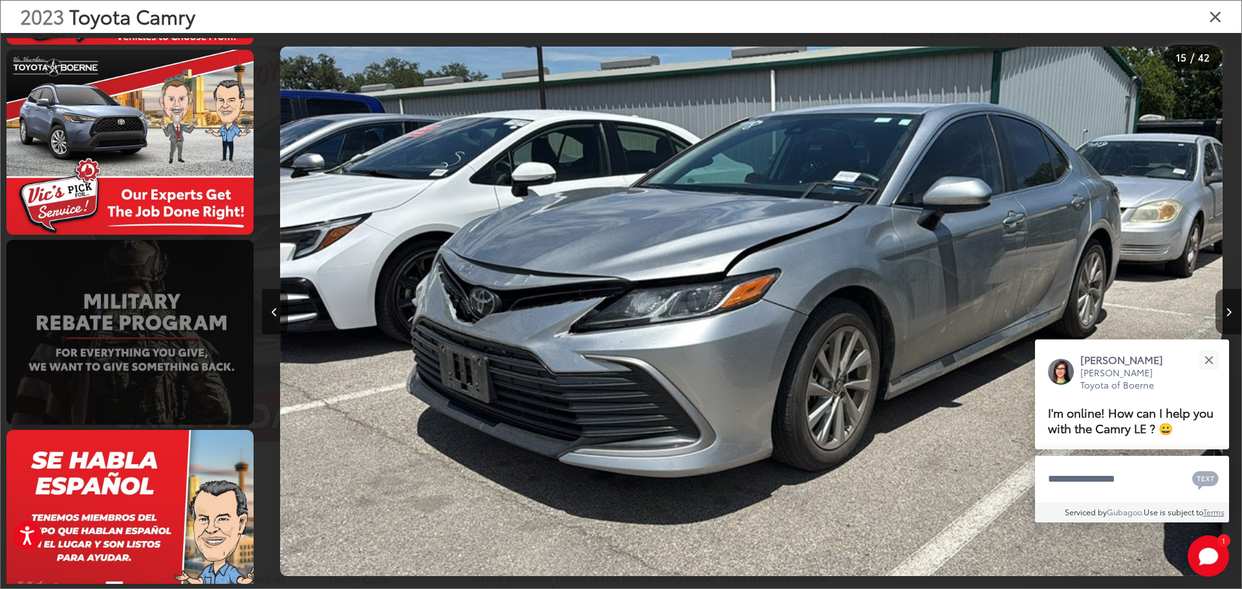
scroll to position [3107, 0]
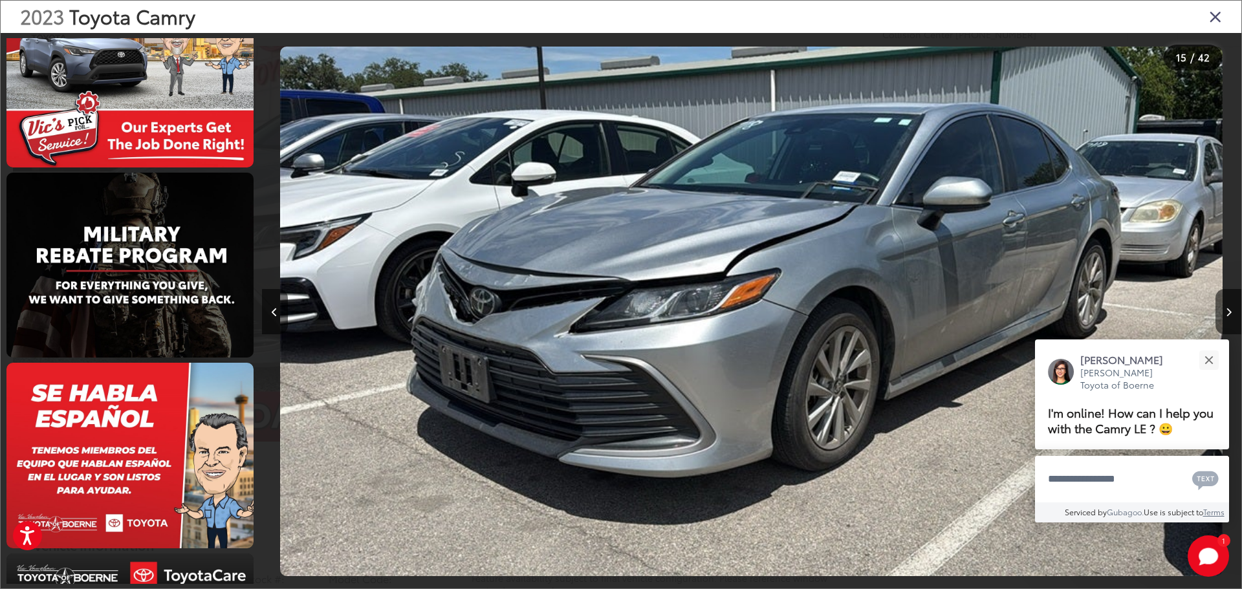
click at [1210, 9] on icon "Close gallery" at bounding box center [1215, 16] width 13 height 17
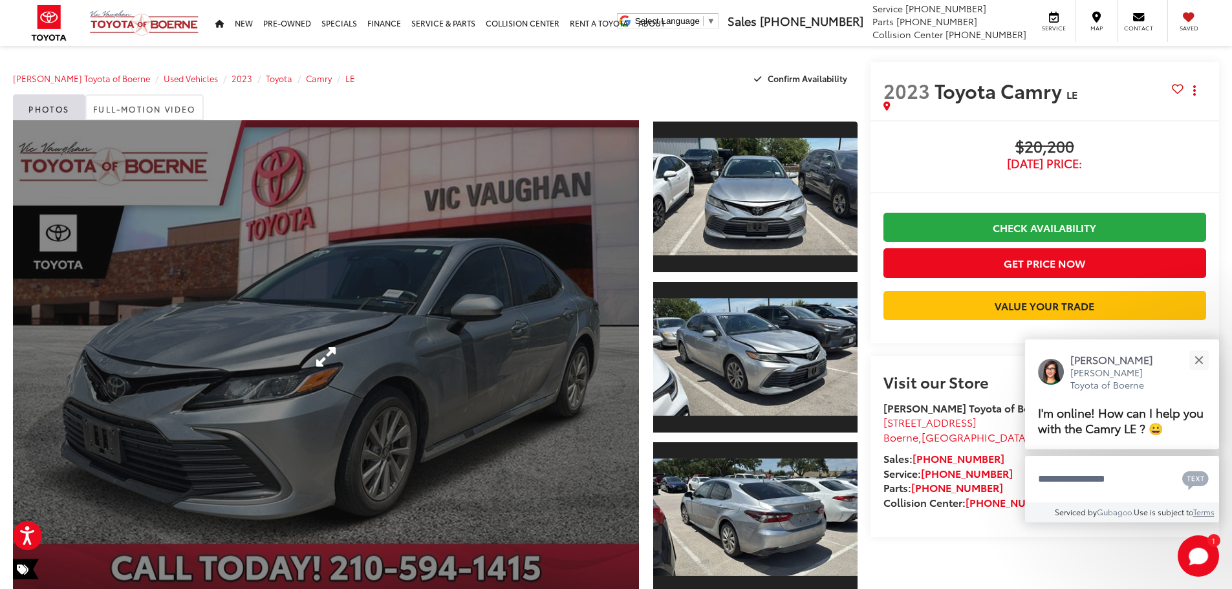
scroll to position [0, 0]
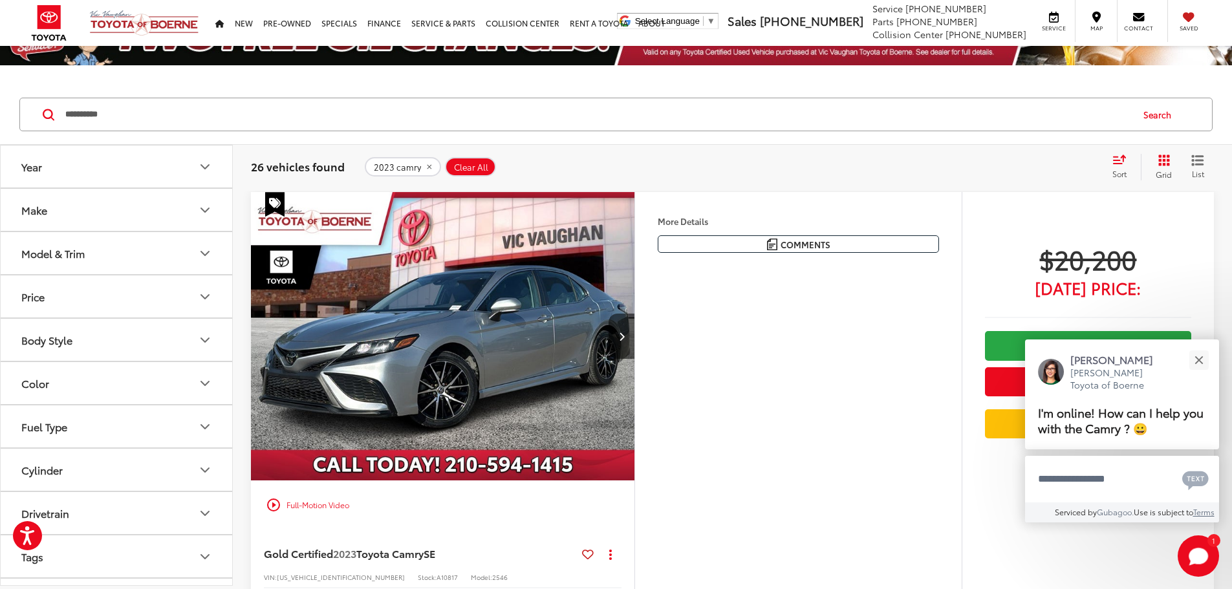
scroll to position [194, 0]
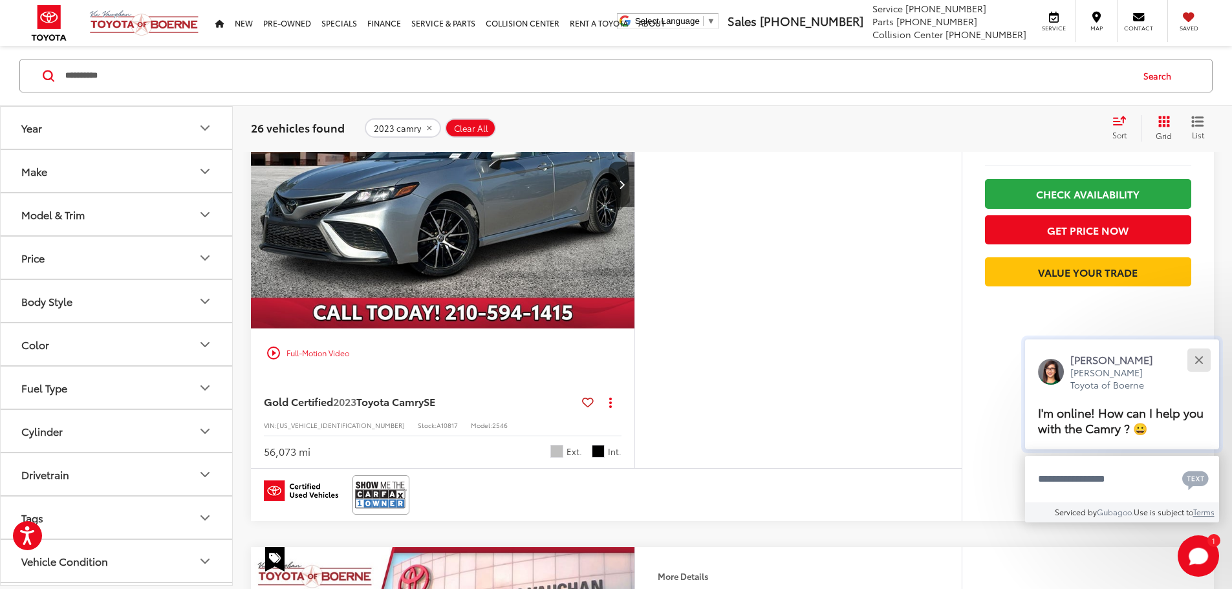
click at [1189, 358] on button "Close" at bounding box center [1199, 360] width 28 height 28
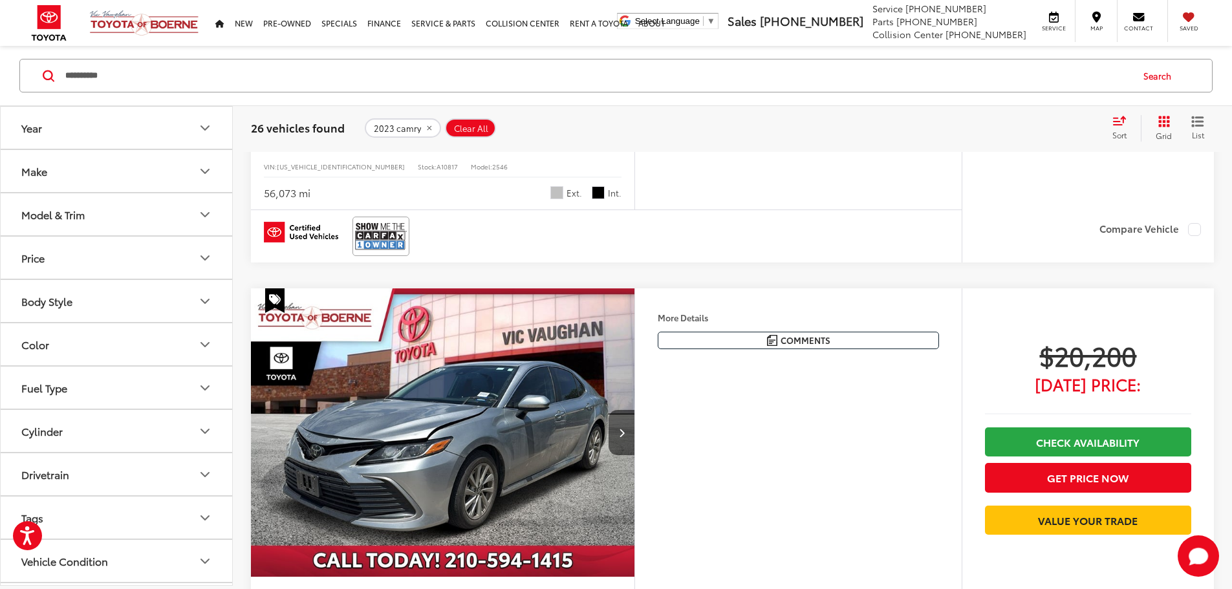
scroll to position [776, 0]
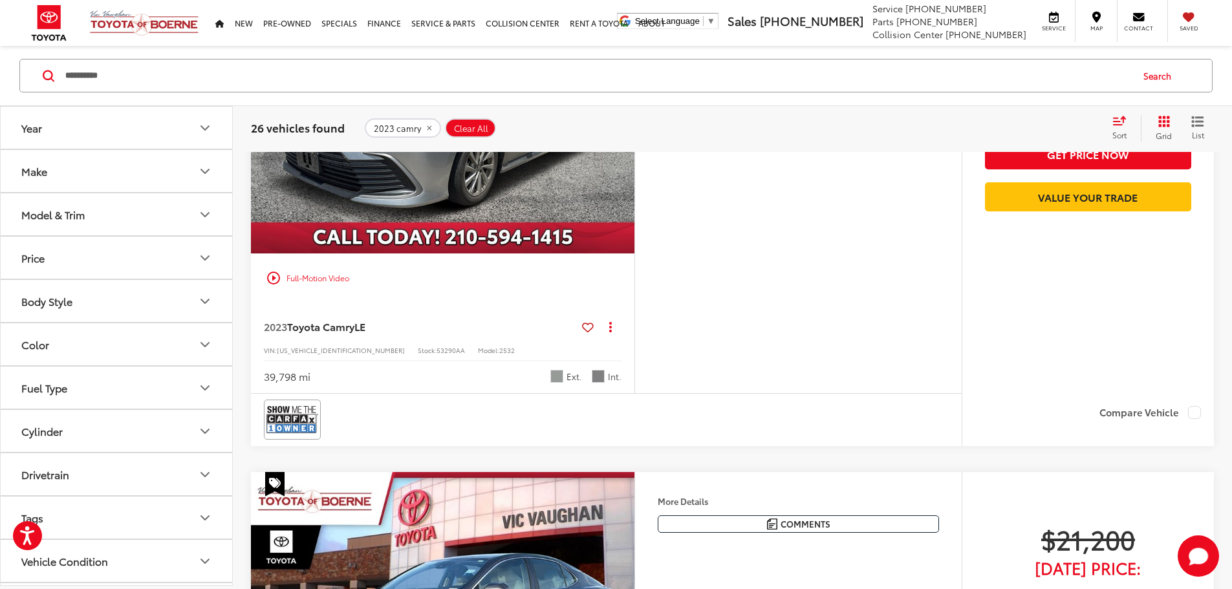
click at [634, 132] on button "Next image" at bounding box center [622, 109] width 26 height 45
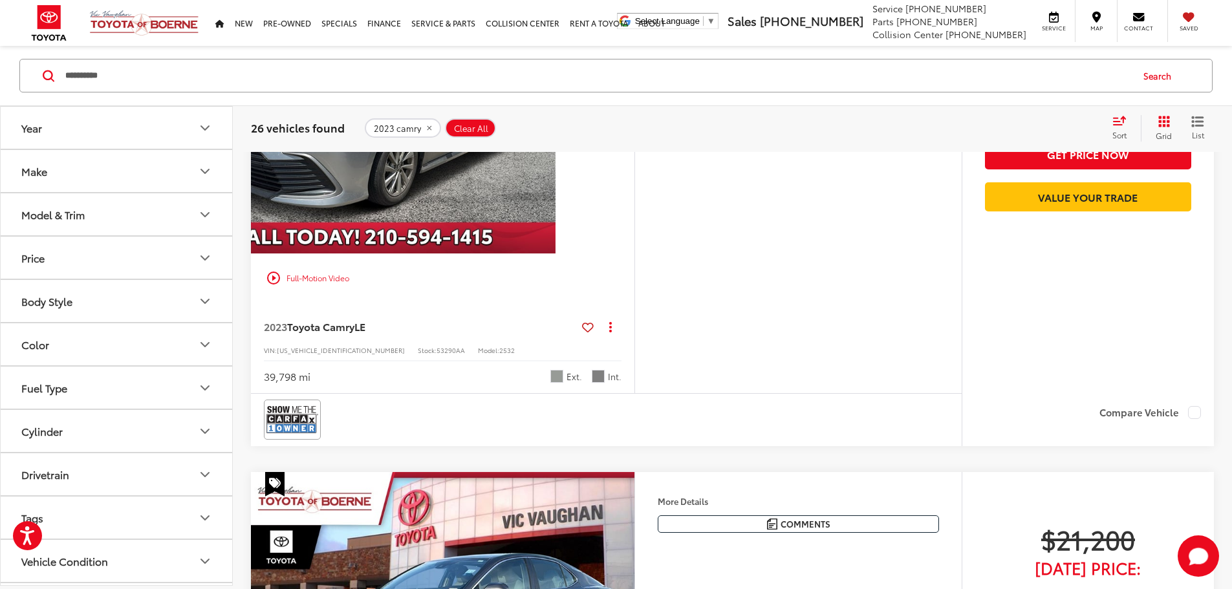
click at [634, 132] on button "Next image" at bounding box center [622, 109] width 26 height 45
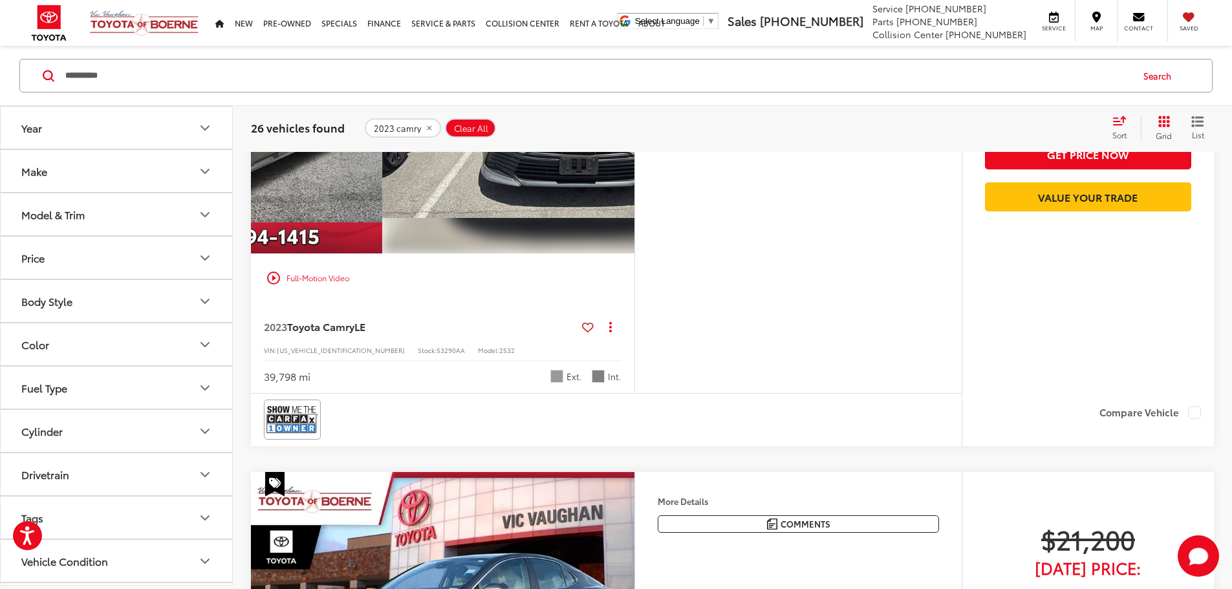
click at [634, 132] on button "Next image" at bounding box center [622, 109] width 26 height 45
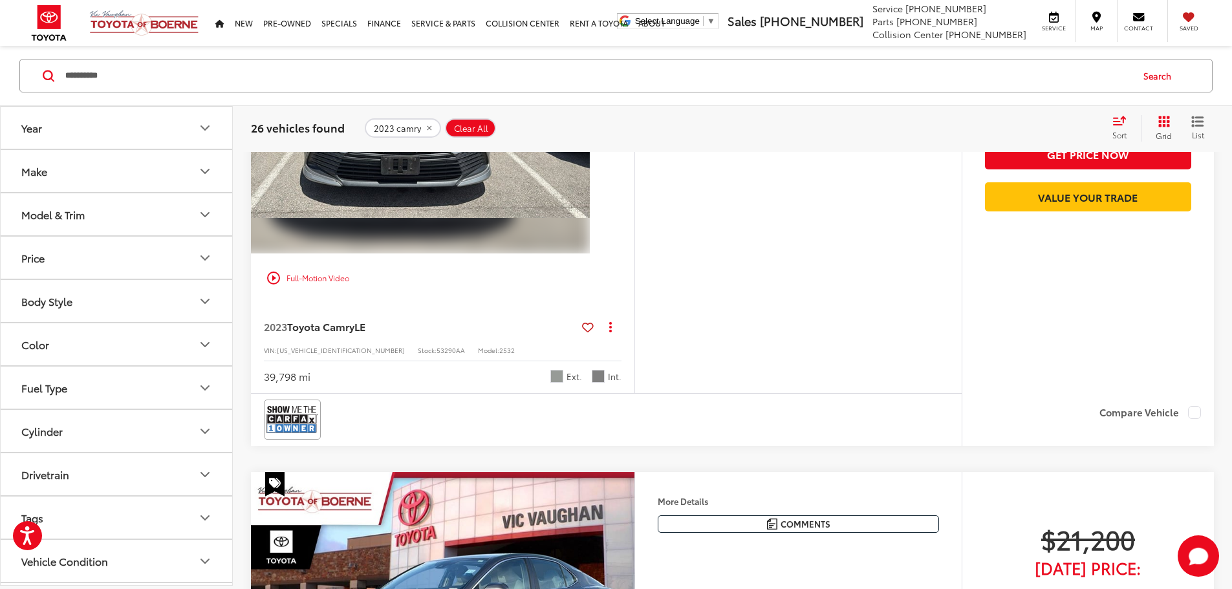
click at [634, 132] on button "Next image" at bounding box center [622, 109] width 26 height 45
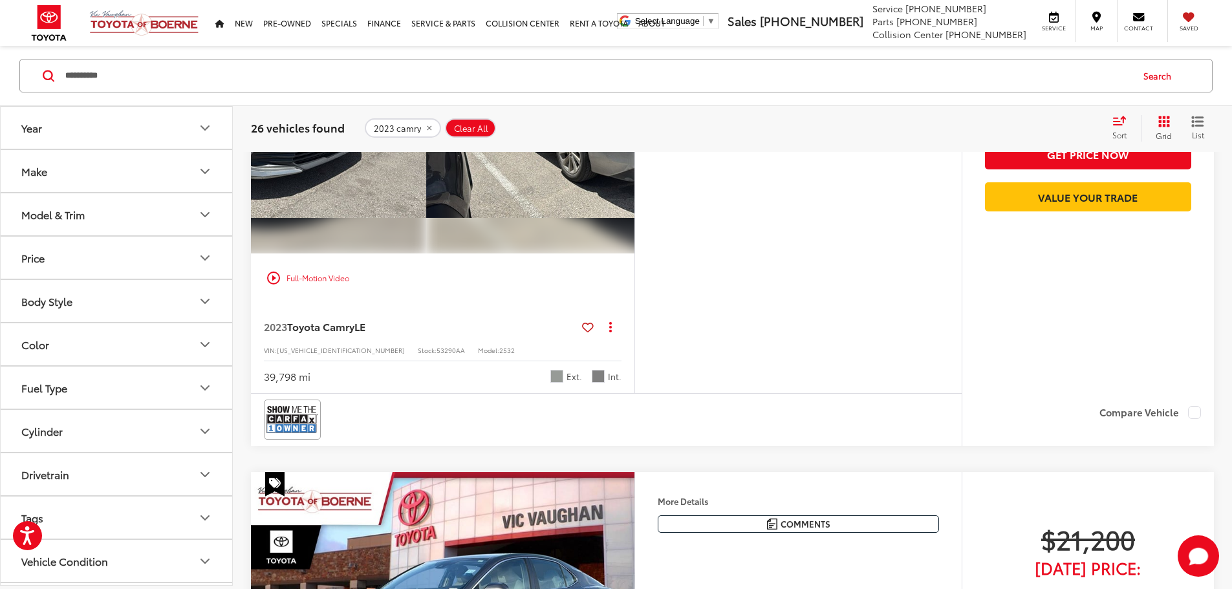
click at [634, 132] on button "Next image" at bounding box center [622, 109] width 26 height 45
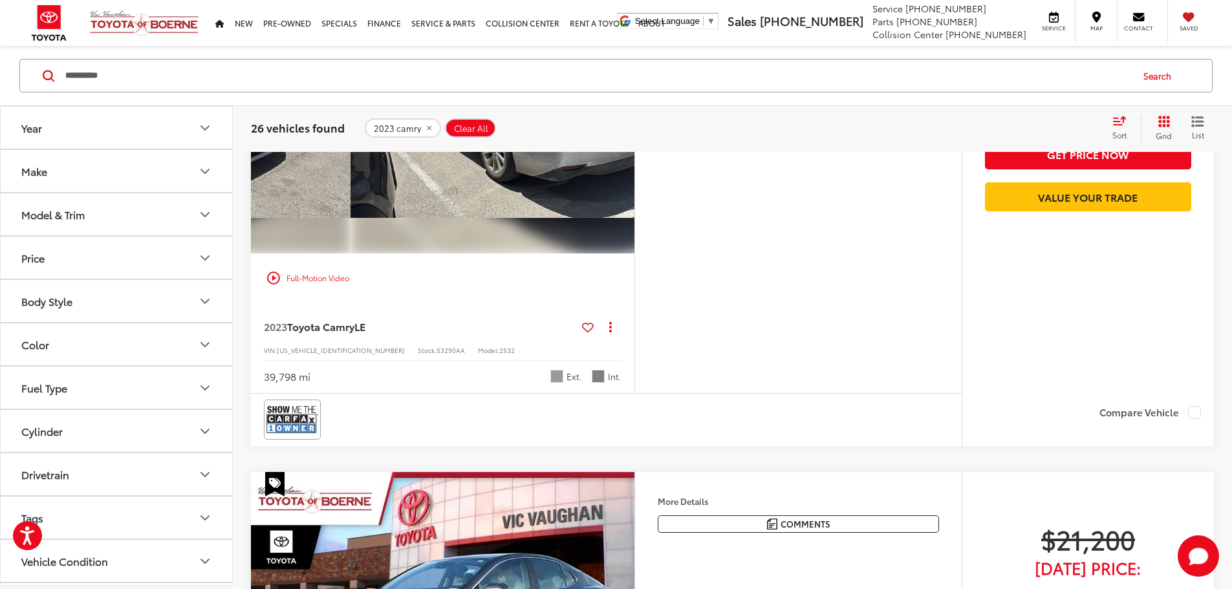
click at [634, 132] on button "Next image" at bounding box center [622, 109] width 26 height 45
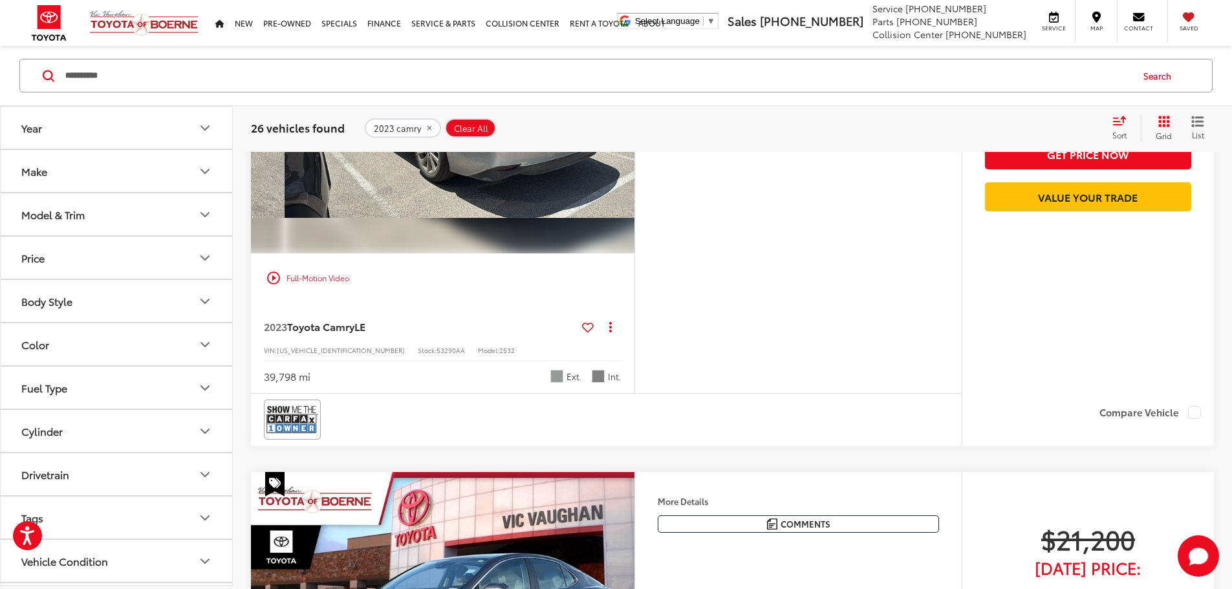
click at [634, 132] on button "Next image" at bounding box center [622, 109] width 26 height 45
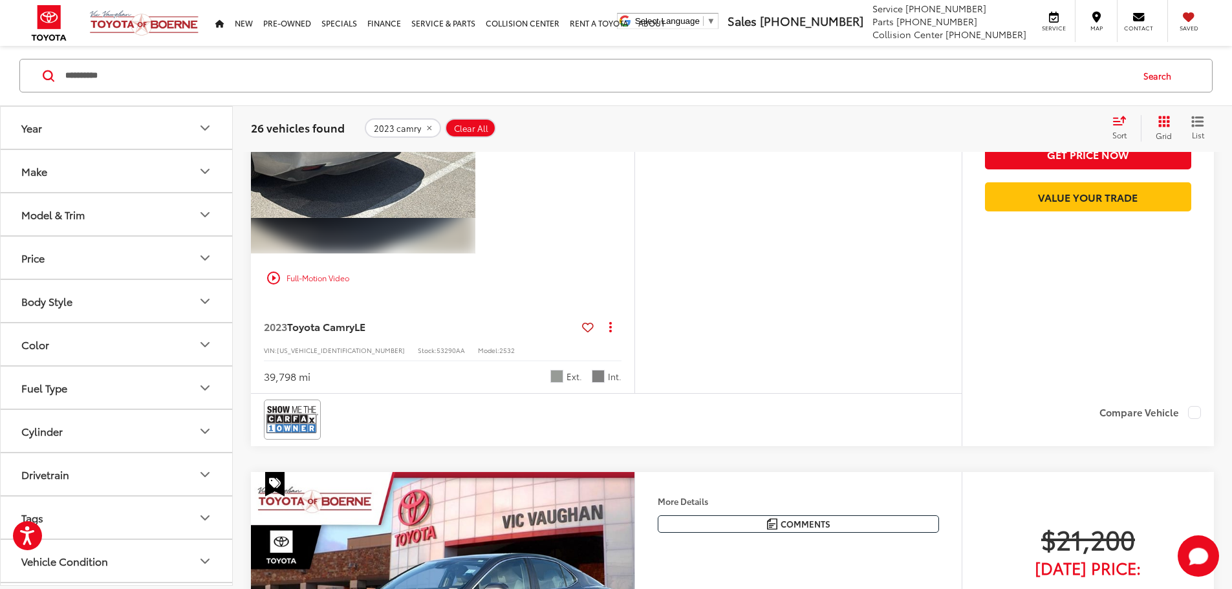
click at [475, 221] on img "2023 Toyota Camry LE 3" at bounding box center [281, 109] width 385 height 289
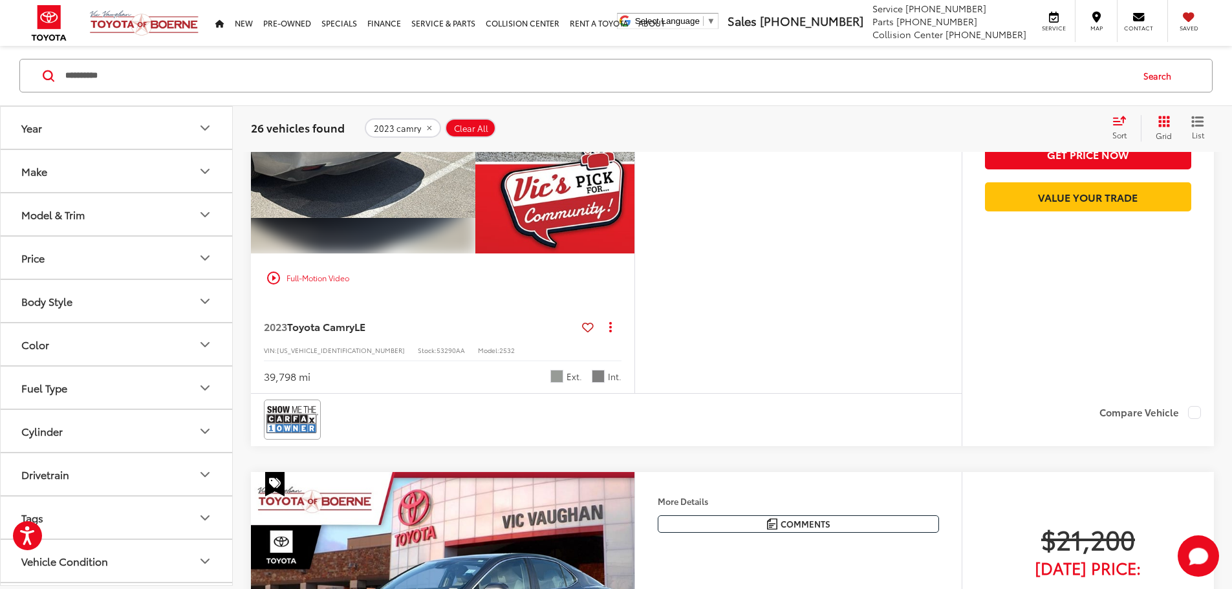
scroll to position [0, 1578]
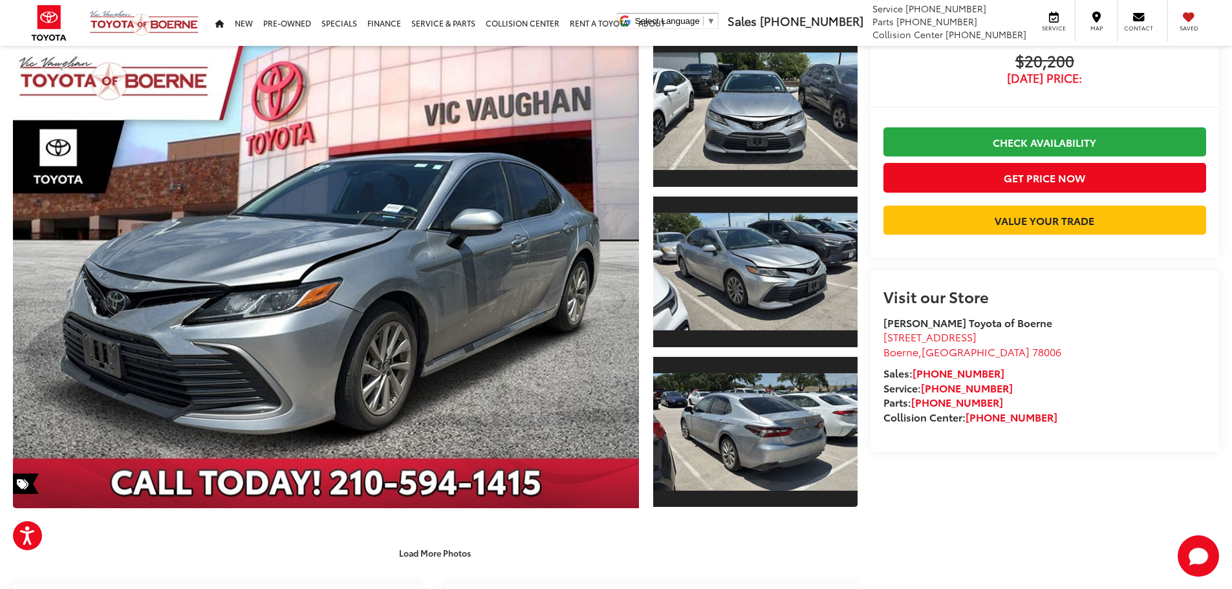
scroll to position [87, 0]
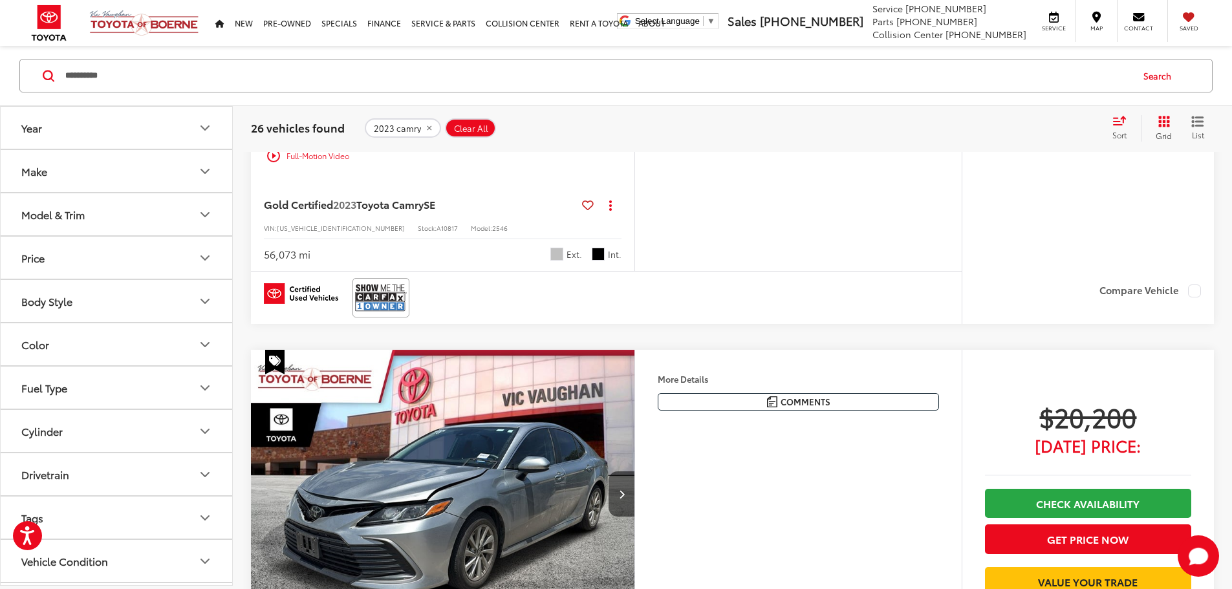
scroll to position [388, 0]
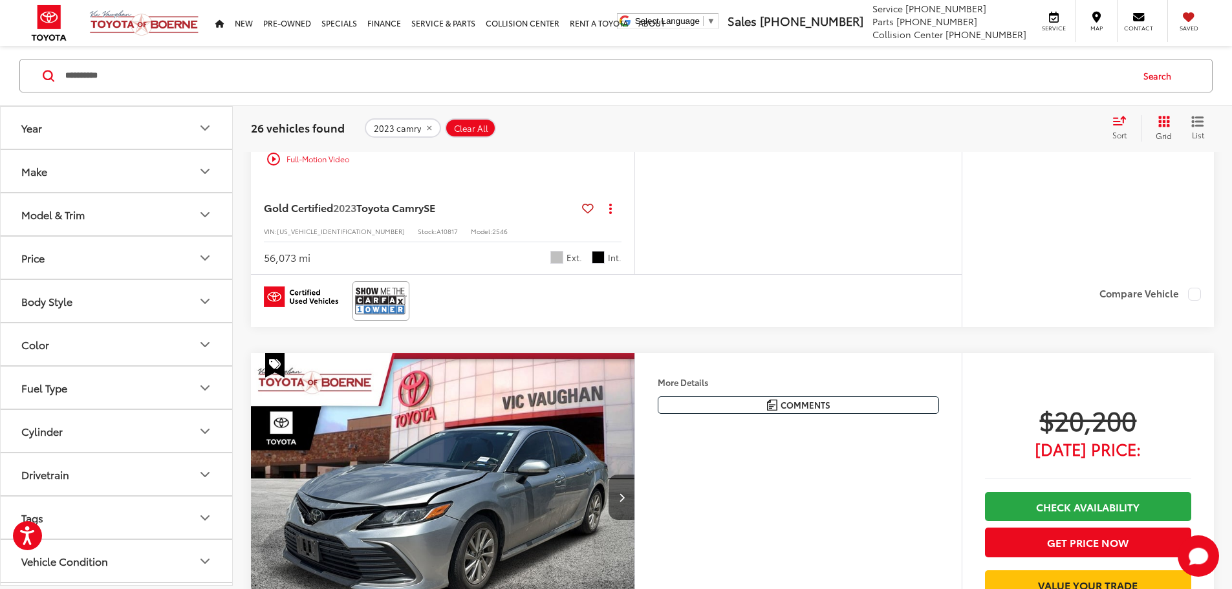
click at [422, 136] on button "2023 camry" at bounding box center [403, 127] width 76 height 19
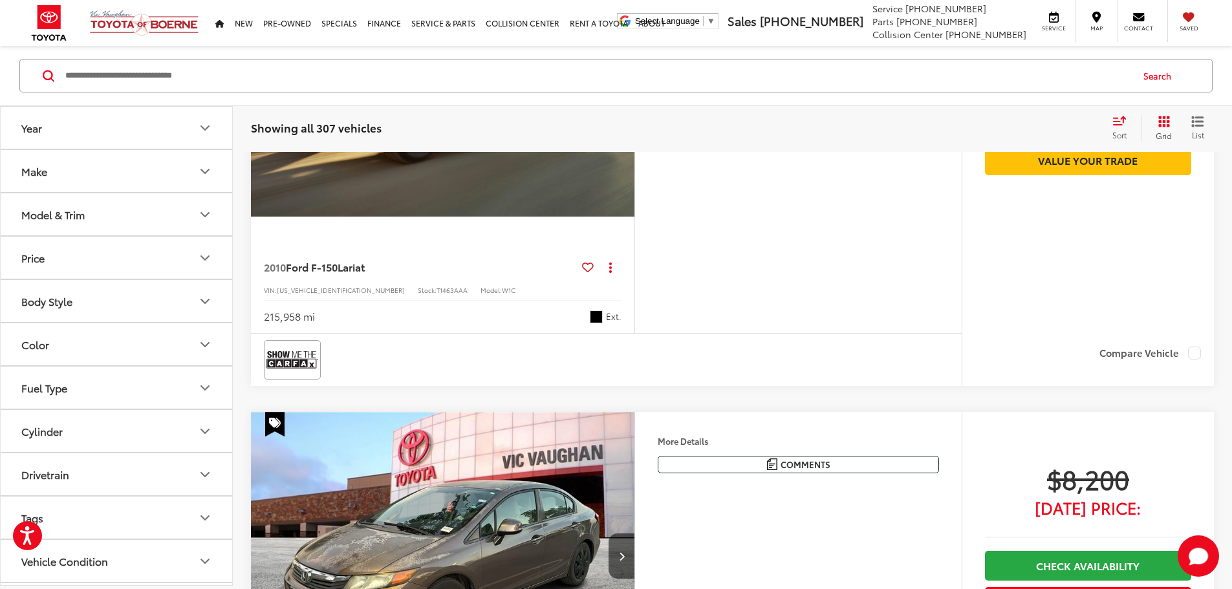
scroll to position [5384, 0]
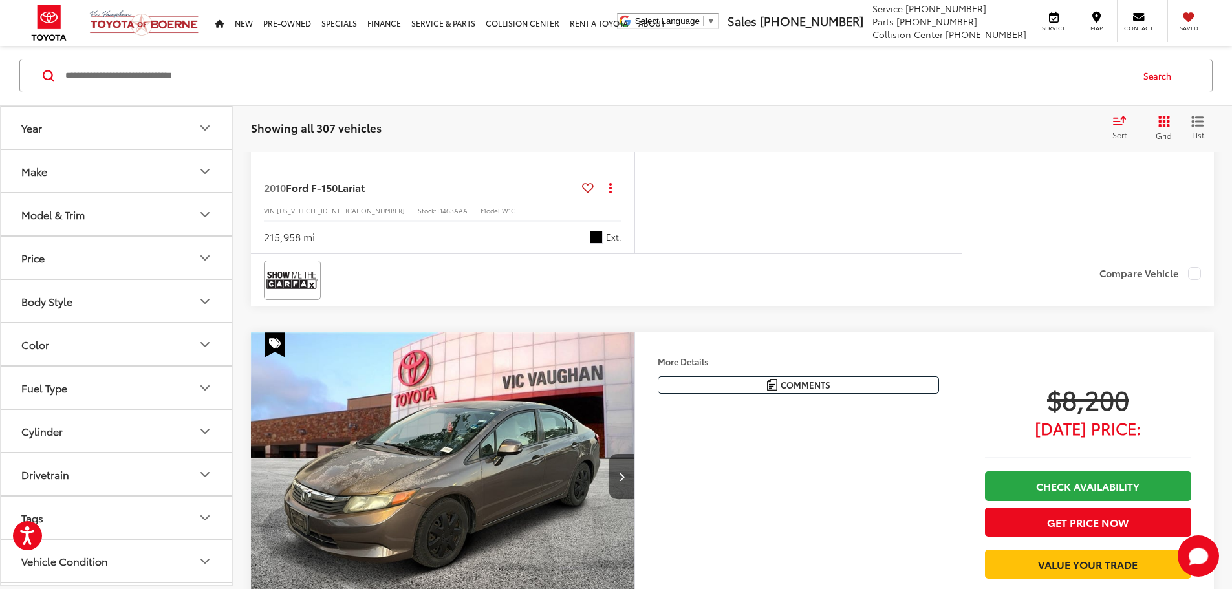
click at [378, 74] on input "Search by Make, Model, or Keyword" at bounding box center [597, 75] width 1067 height 31
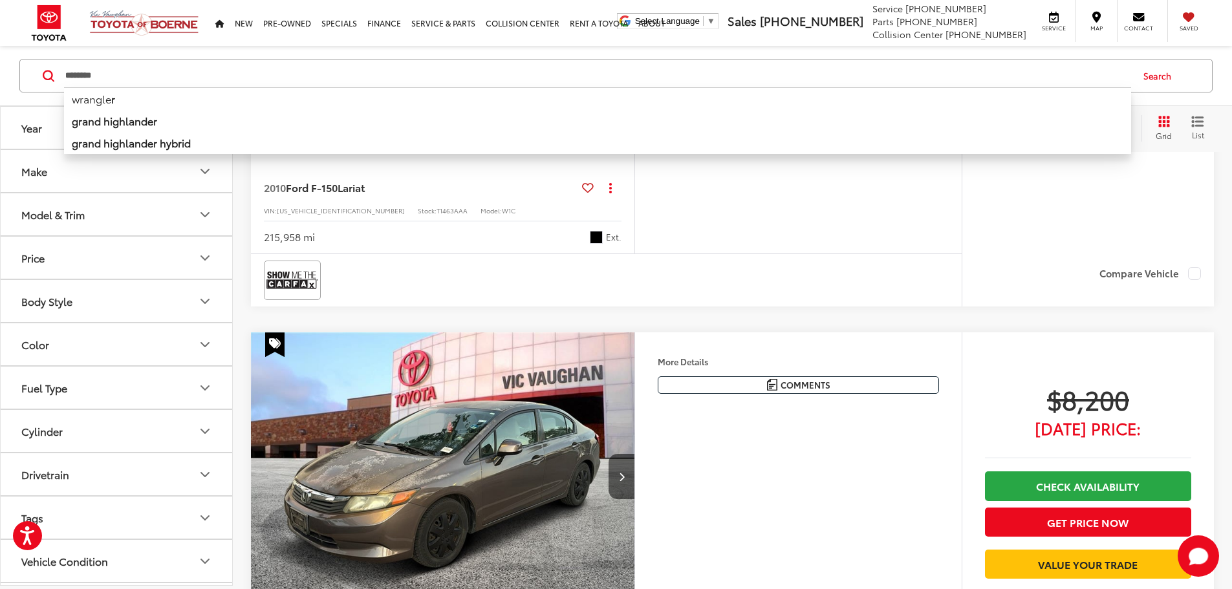
type input "********"
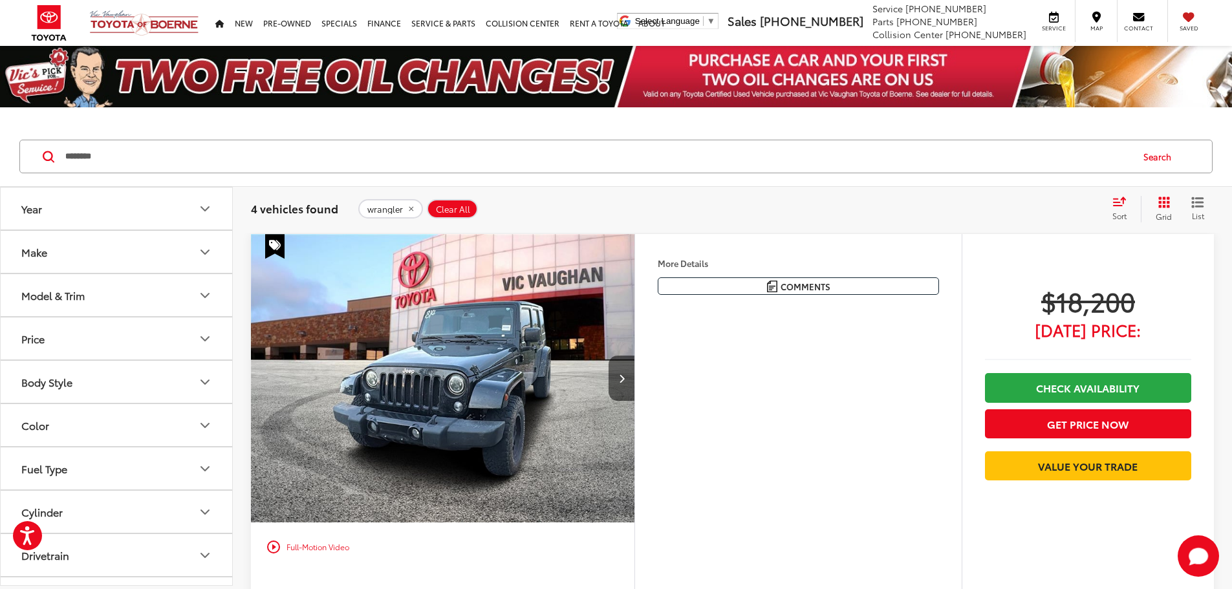
click at [413, 204] on button "wrangler" at bounding box center [390, 208] width 65 height 19
click at [424, 164] on input "Search by Make, Model, or Keyword" at bounding box center [597, 156] width 1067 height 31
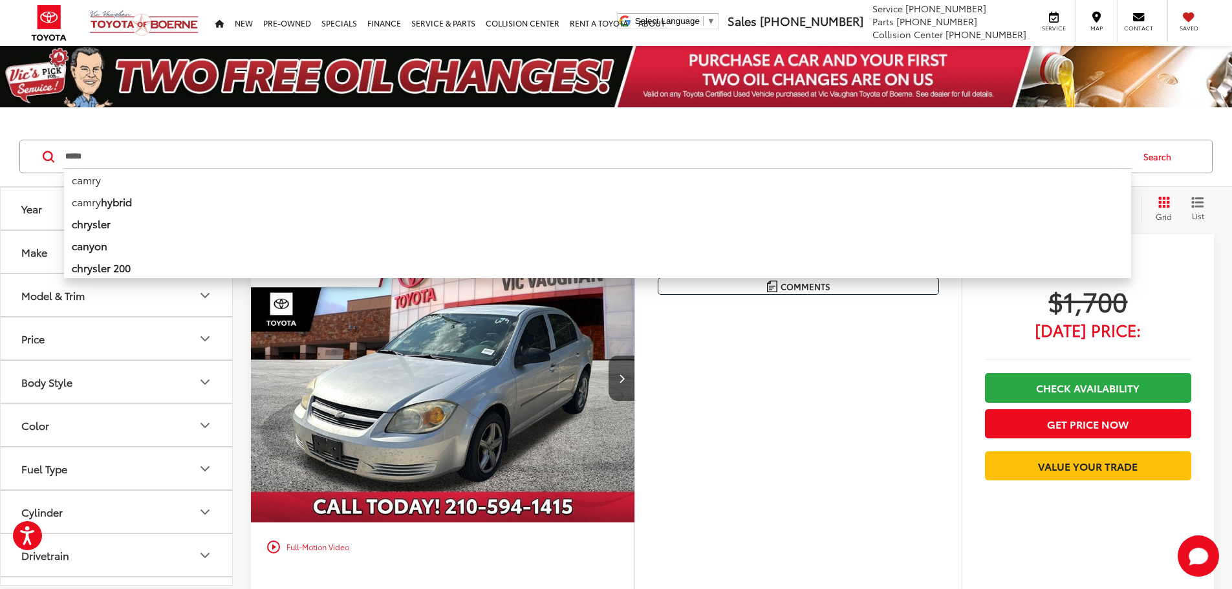
type input "*****"
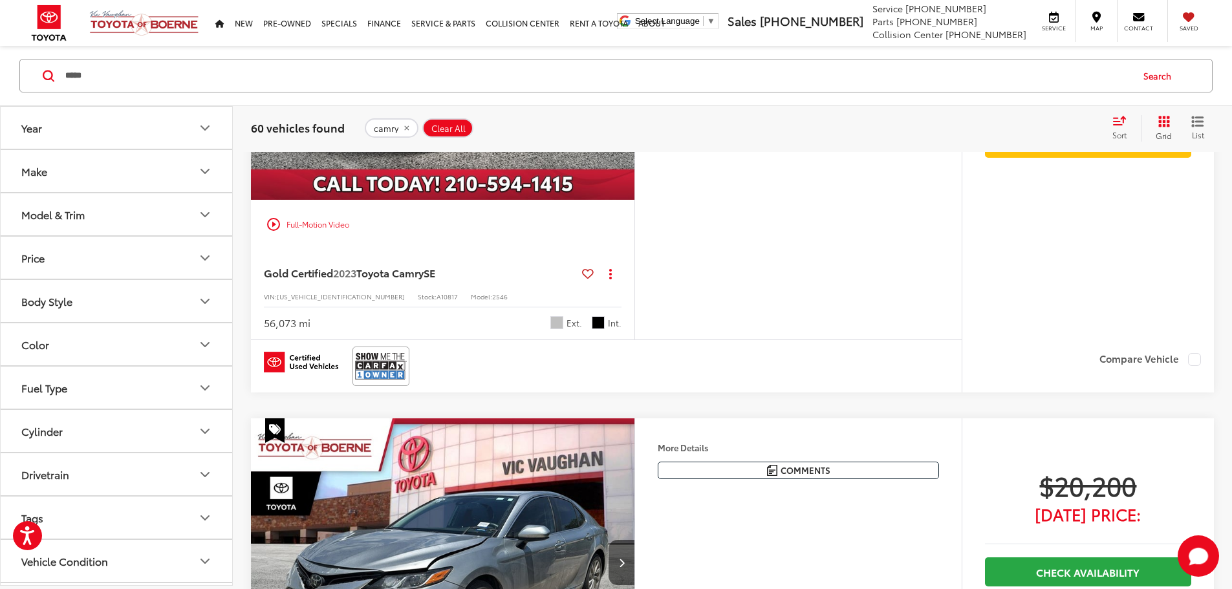
scroll to position [323, 0]
click at [437, 301] on span "A10817" at bounding box center [447, 296] width 21 height 10
copy span "A10817"
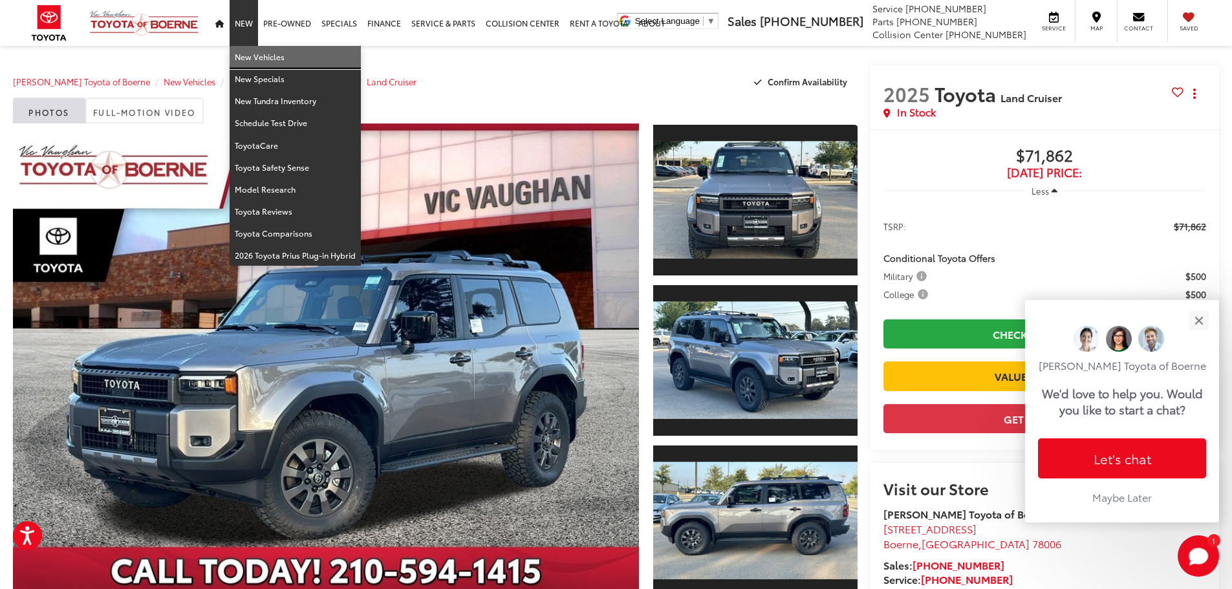
click at [247, 55] on link "New Vehicles" at bounding box center [295, 57] width 131 height 22
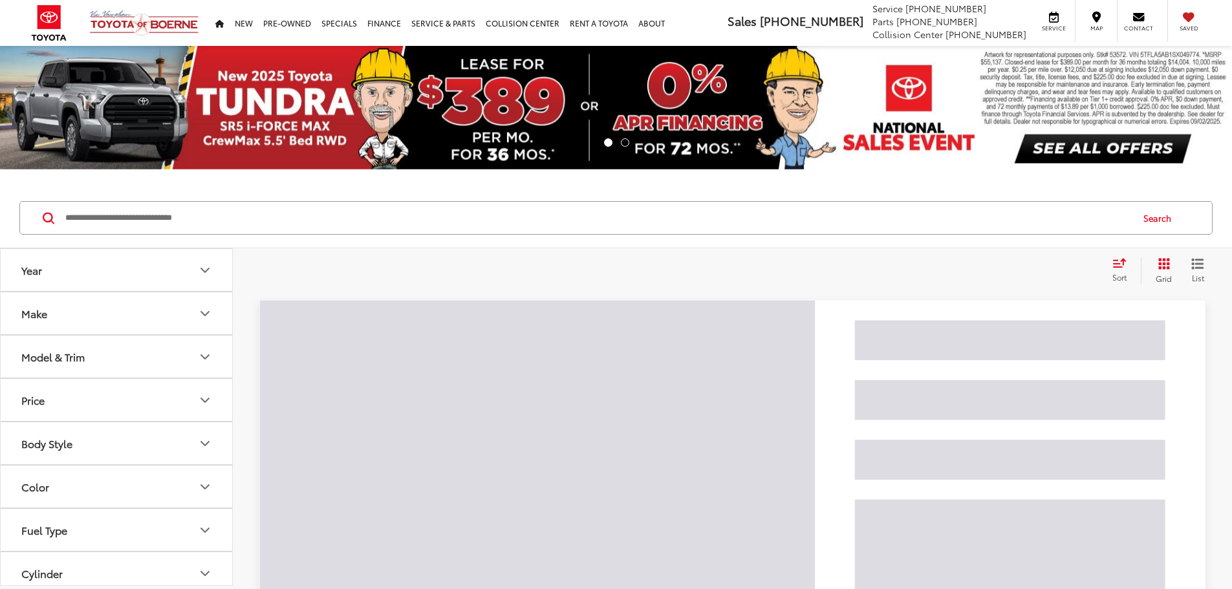
click at [253, 217] on input "Search by Make, Model, or Keyword" at bounding box center [597, 217] width 1067 height 31
paste input "**********"
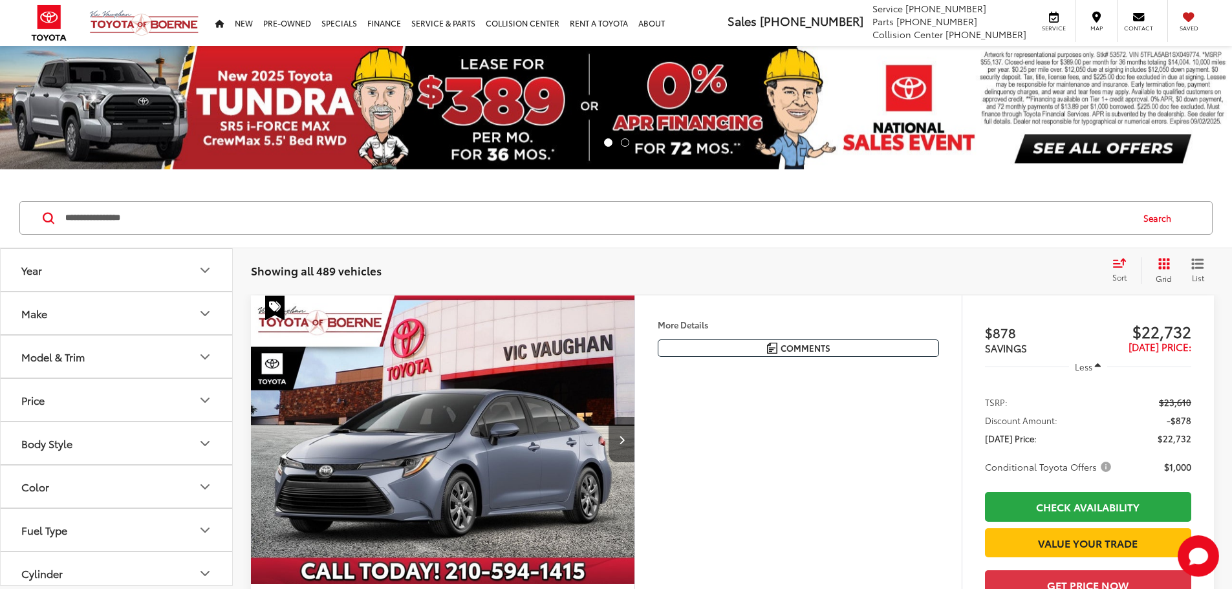
type input "**********"
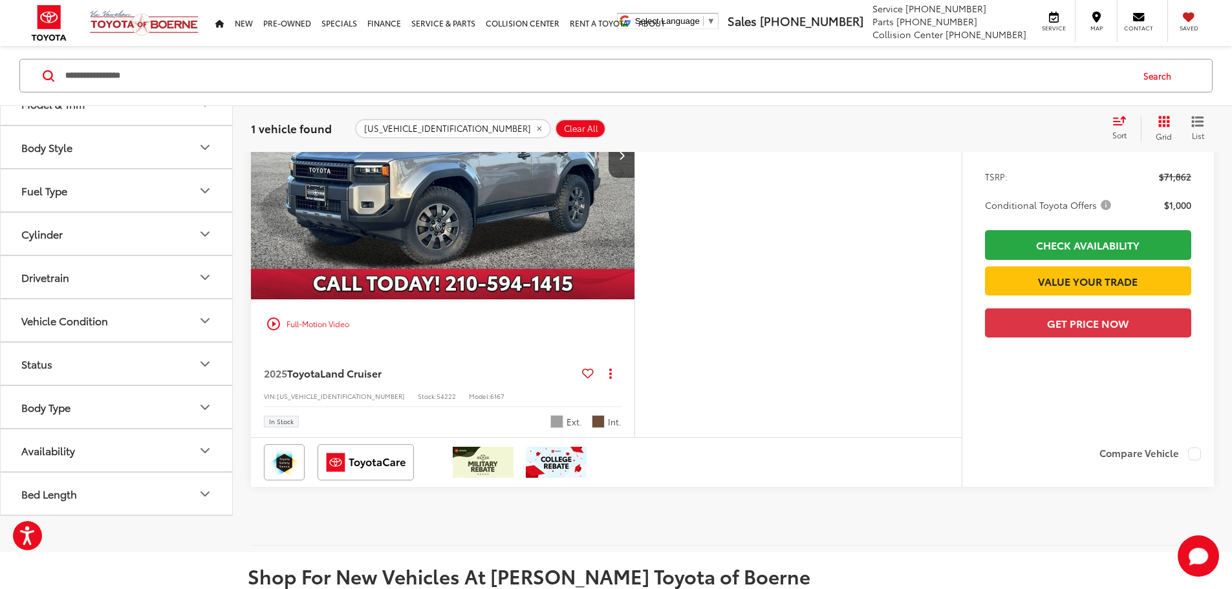
scroll to position [388, 0]
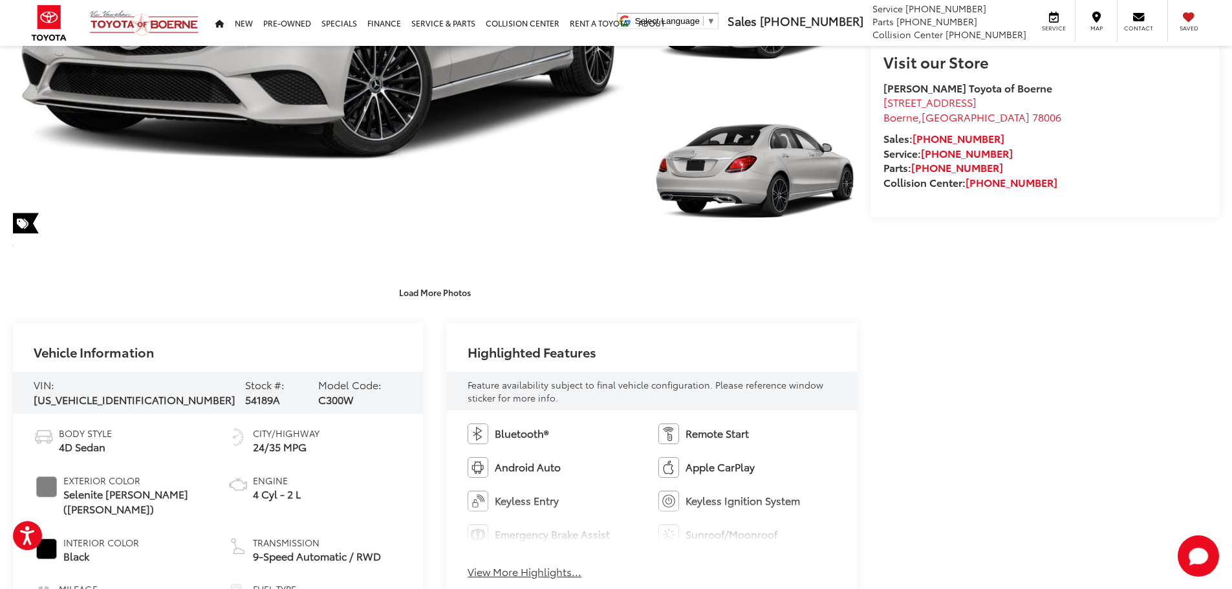
scroll to position [320, 0]
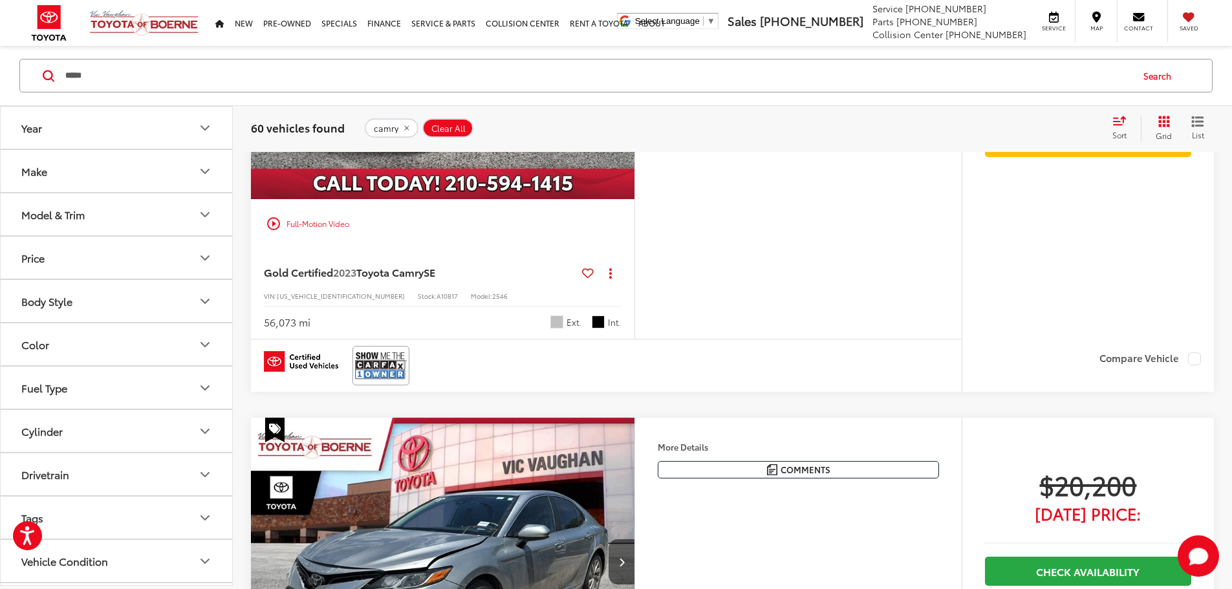
click at [168, 75] on input "*****" at bounding box center [597, 75] width 1067 height 31
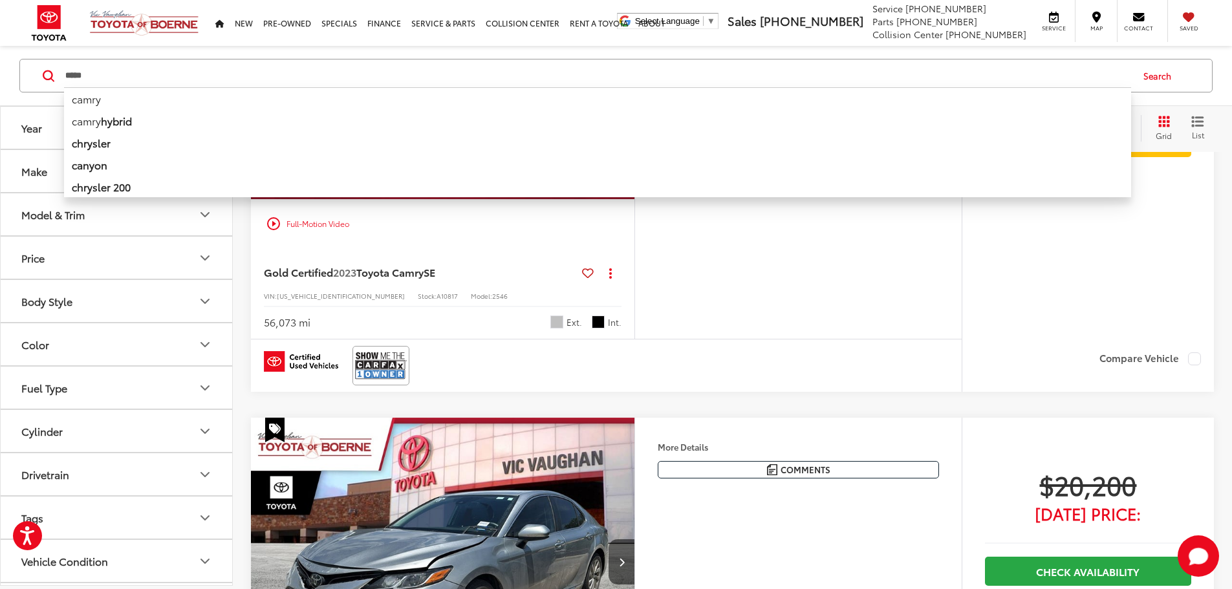
click at [158, 71] on input "*****" at bounding box center [597, 75] width 1067 height 31
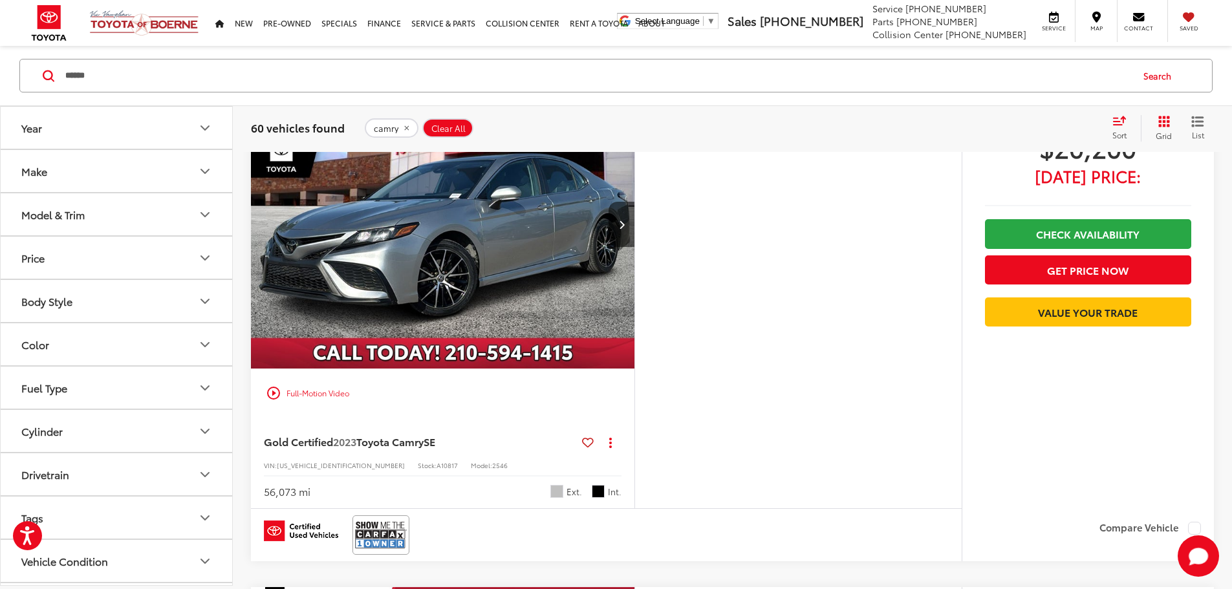
scroll to position [81, 0]
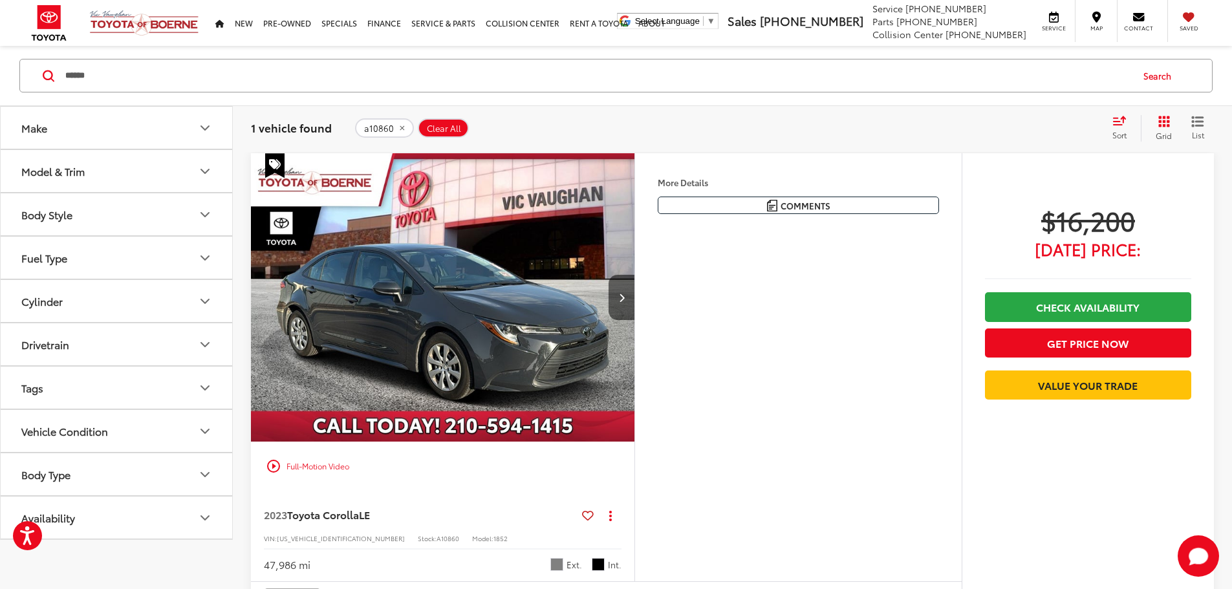
click at [289, 86] on input "******" at bounding box center [597, 75] width 1067 height 31
type input "******"
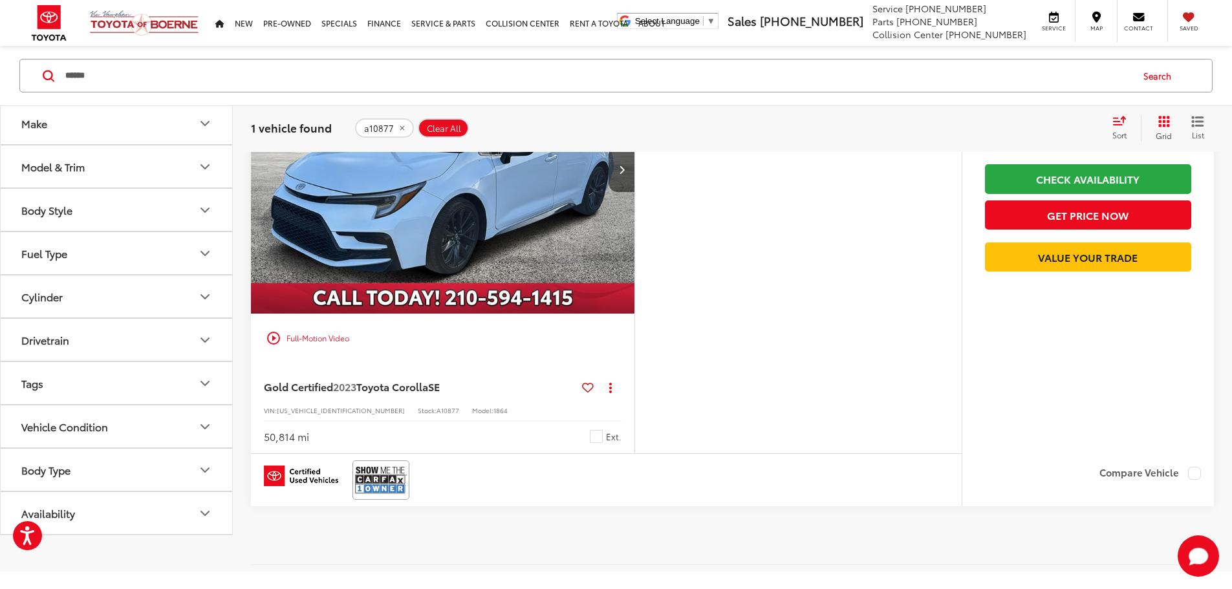
scroll to position [210, 0]
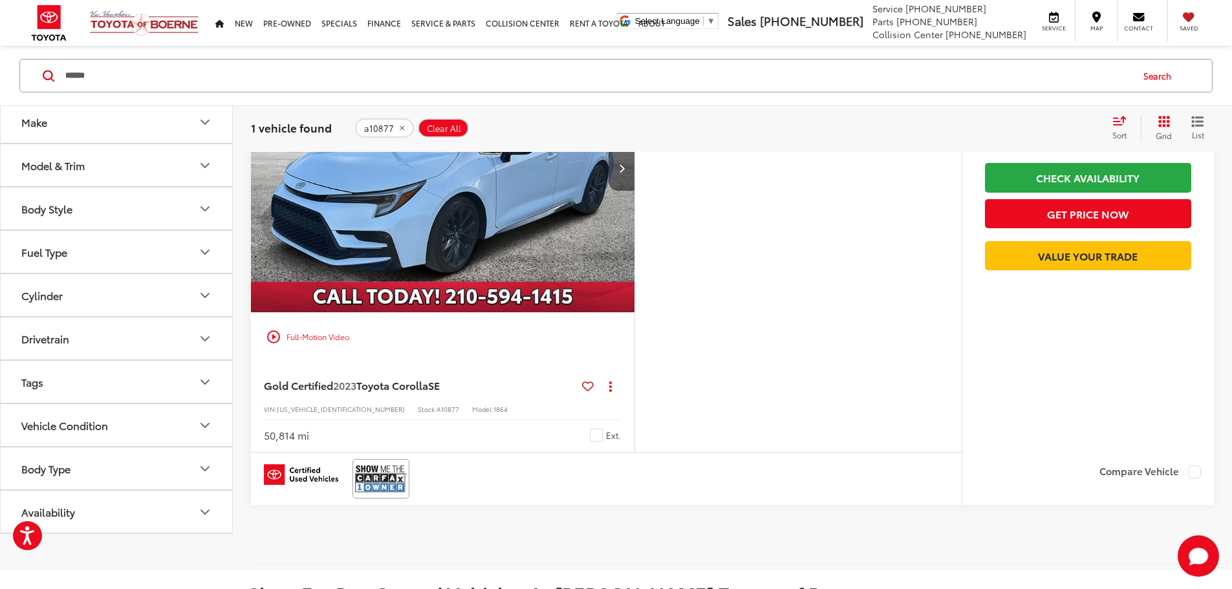
click at [634, 191] on button "Next image" at bounding box center [622, 168] width 26 height 45
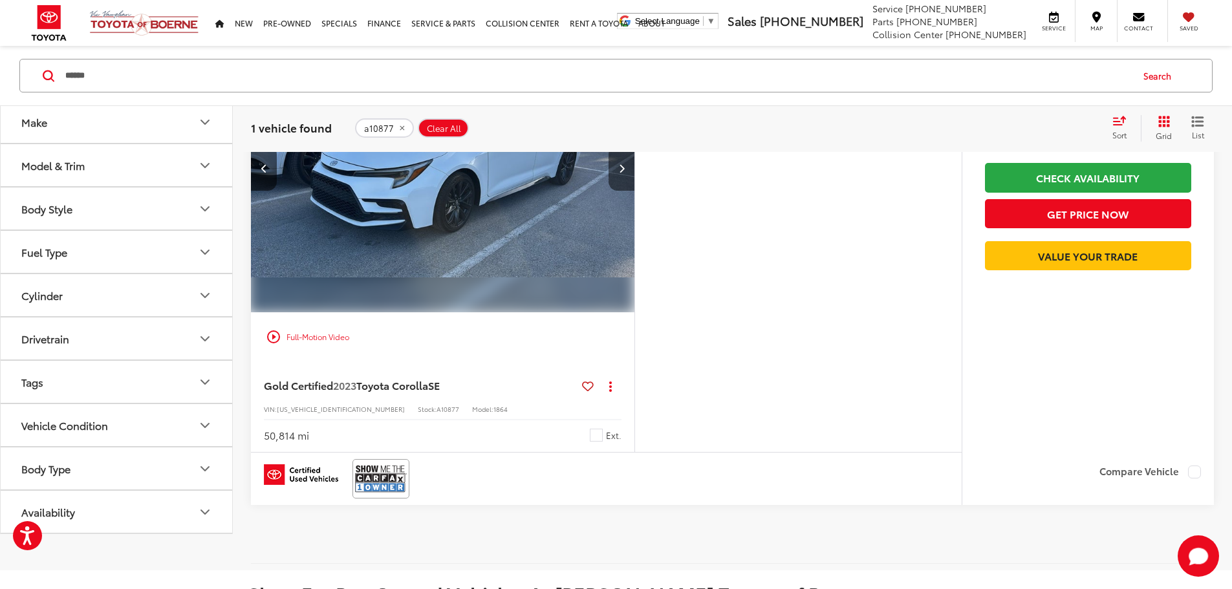
click at [634, 191] on button "Next image" at bounding box center [622, 168] width 26 height 45
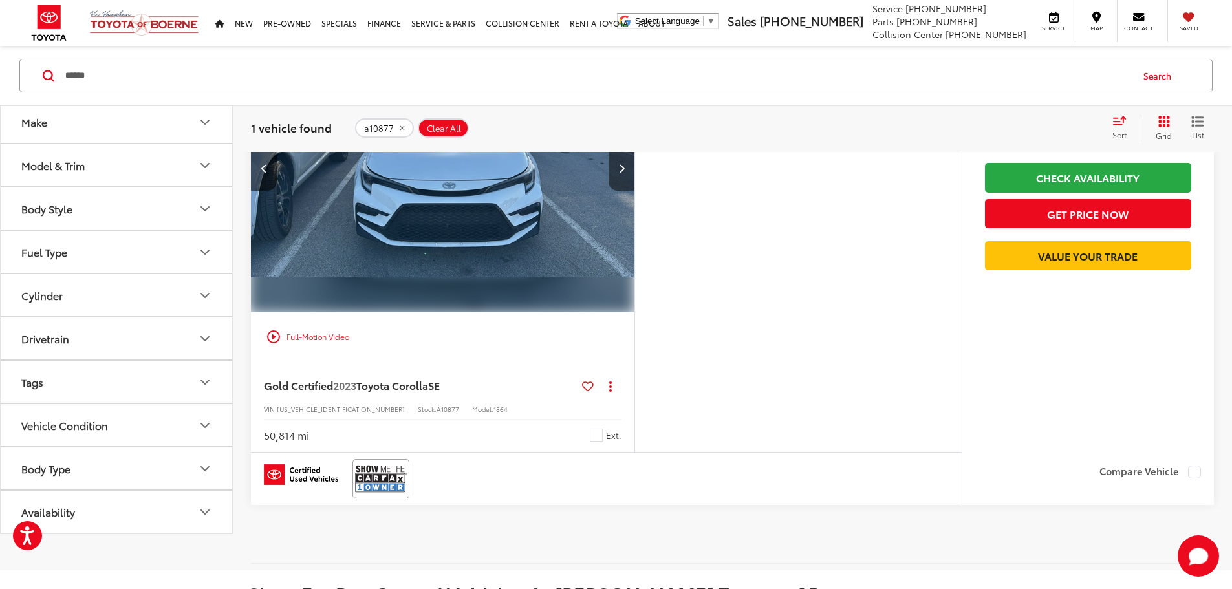
click at [634, 191] on button "Next image" at bounding box center [622, 168] width 26 height 45
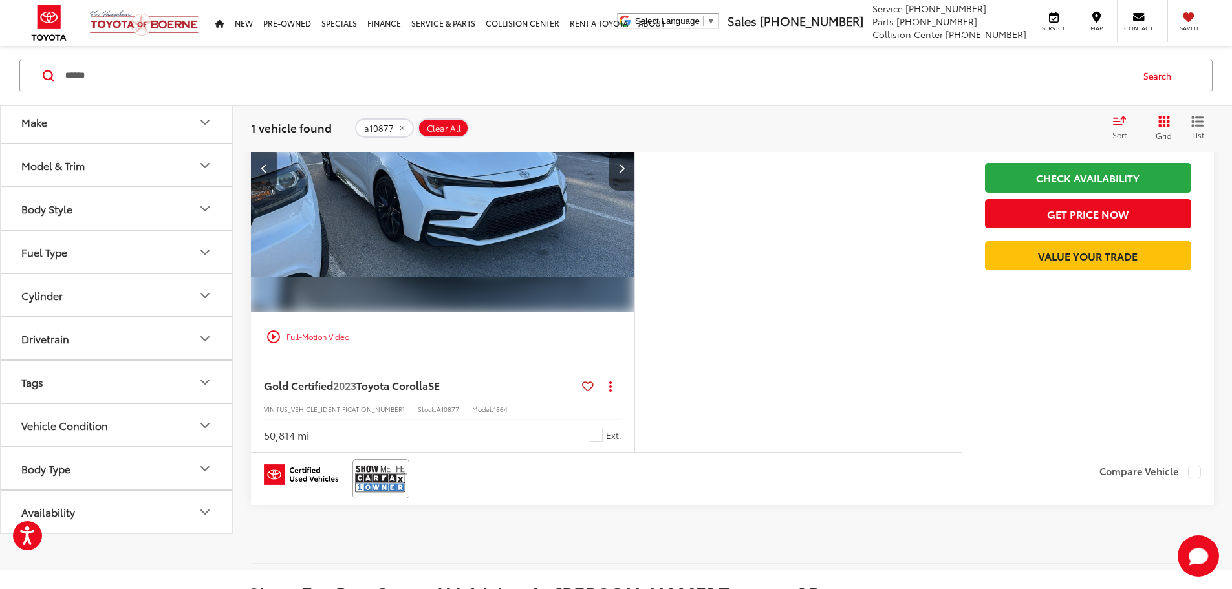
click at [634, 191] on button "Next image" at bounding box center [622, 168] width 26 height 45
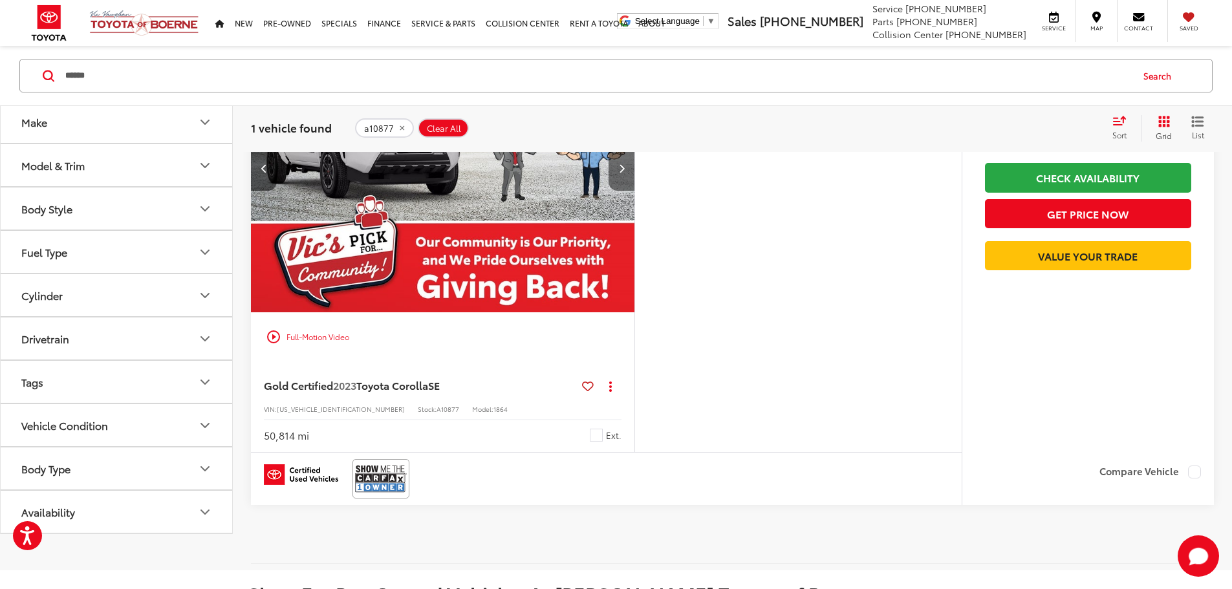
scroll to position [0, 1962]
